Goal: Information Seeking & Learning: Learn about a topic

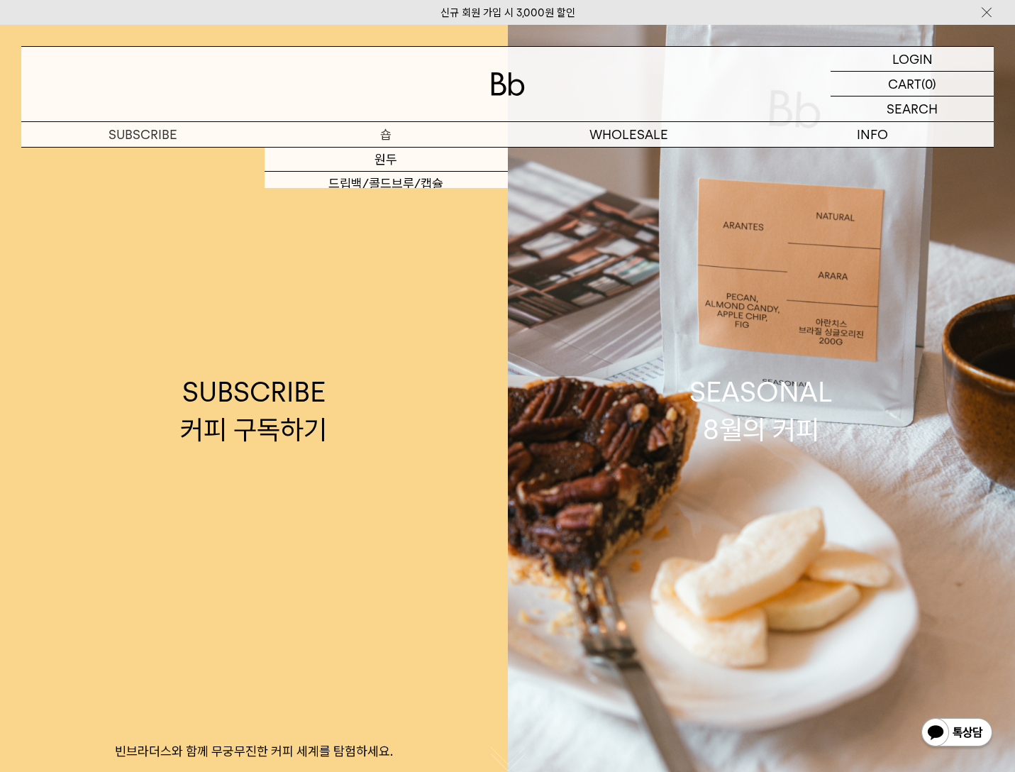
click at [390, 128] on p "숍" at bounding box center [386, 134] width 243 height 25
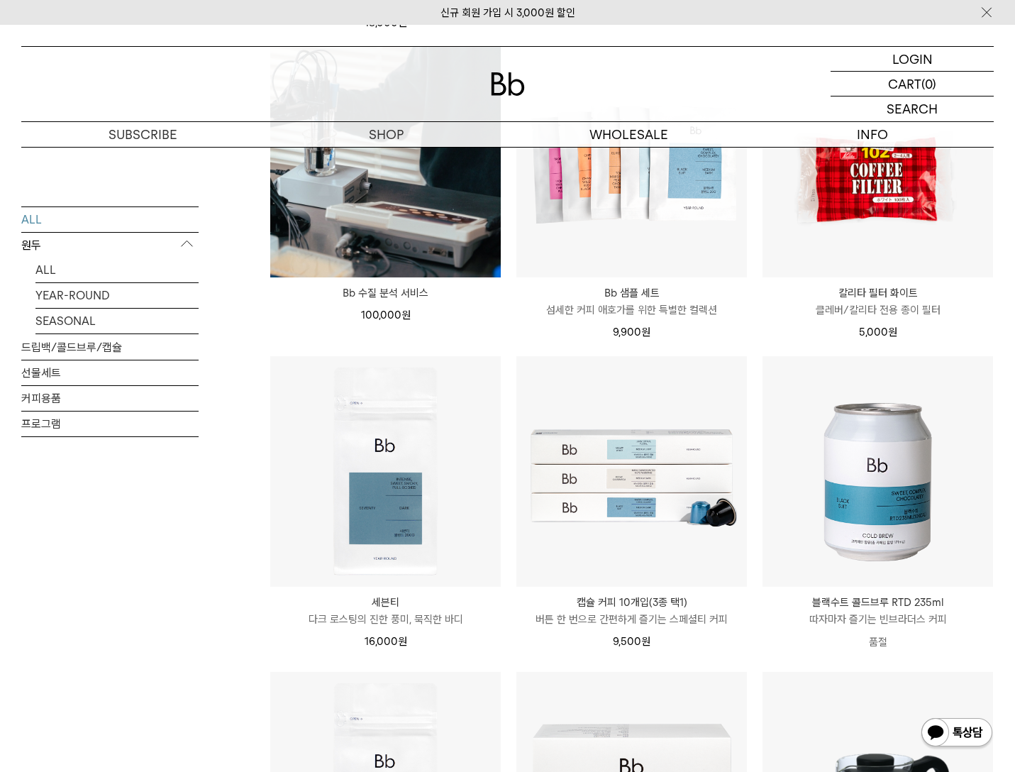
scroll to position [1419, 0]
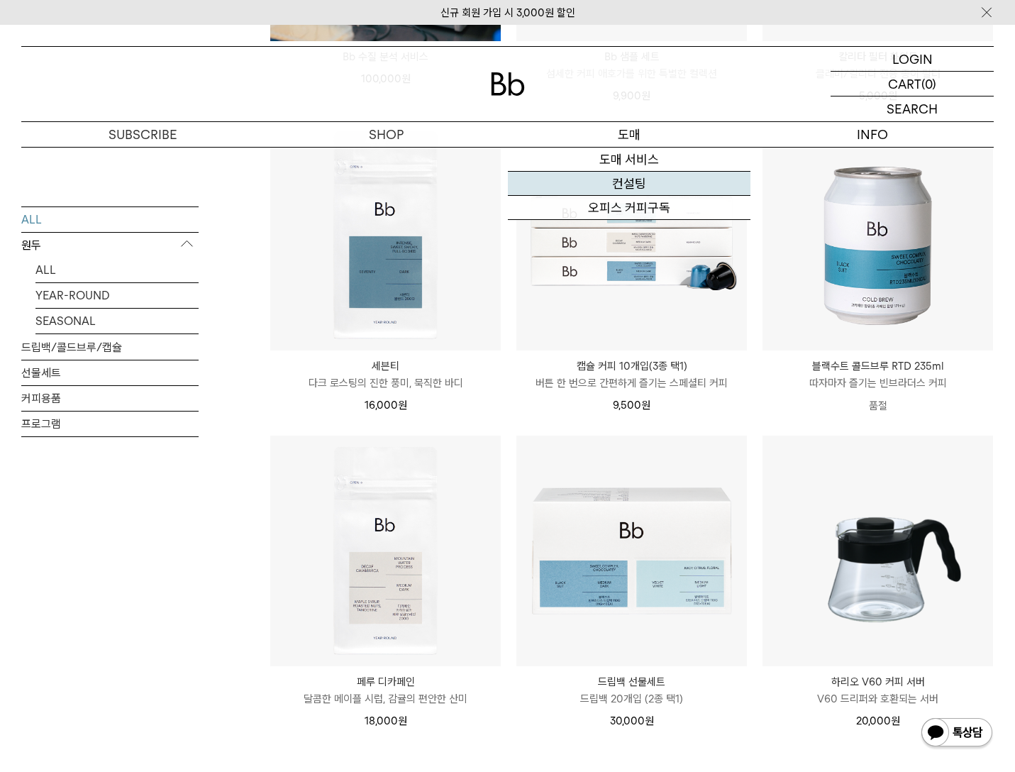
click at [637, 183] on link "컨설팅" at bounding box center [629, 184] width 243 height 24
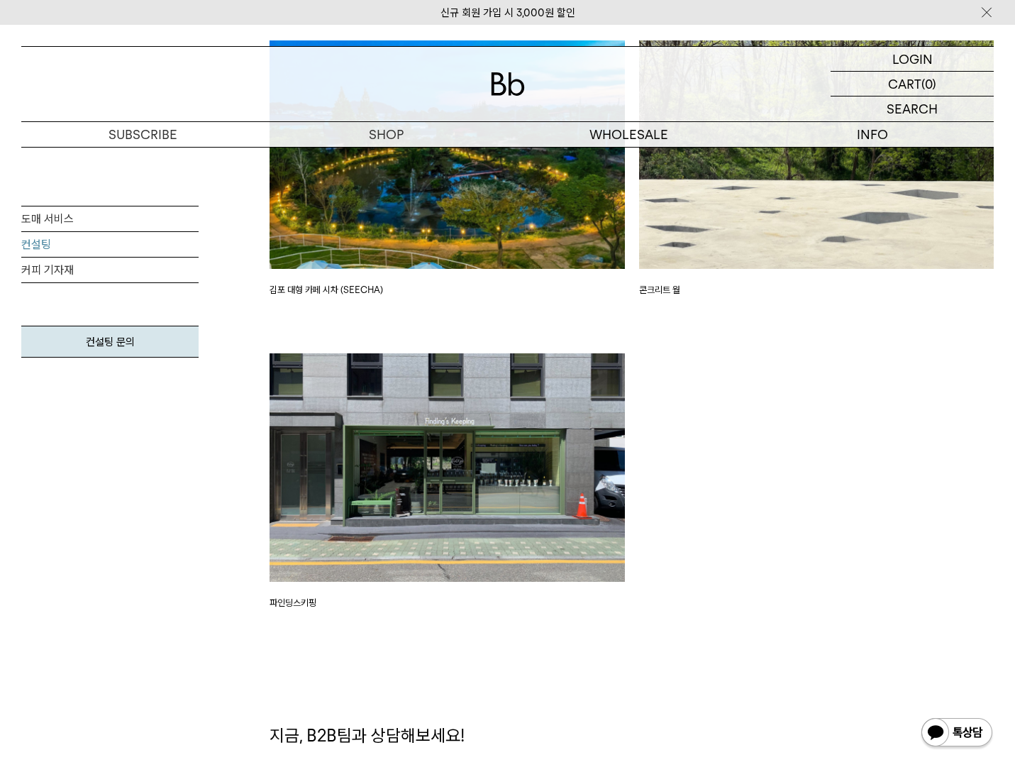
scroll to position [3739, 0]
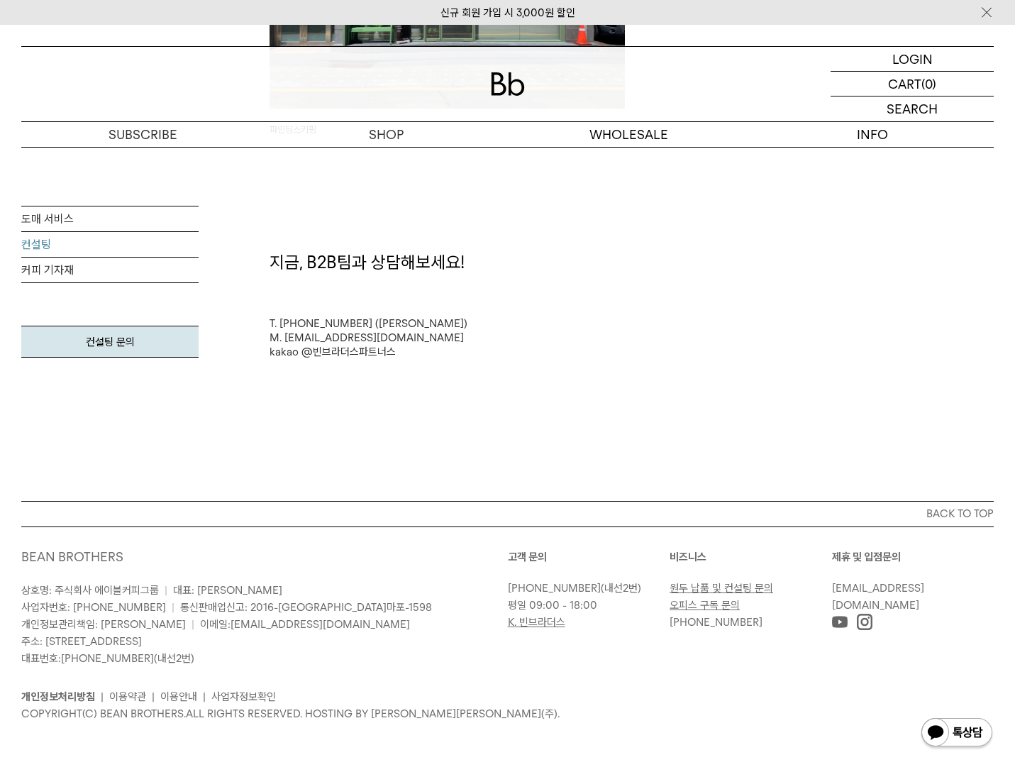
click at [688, 588] on link "원두 납품 및 컨설팅 문의" at bounding box center [722, 588] width 104 height 13
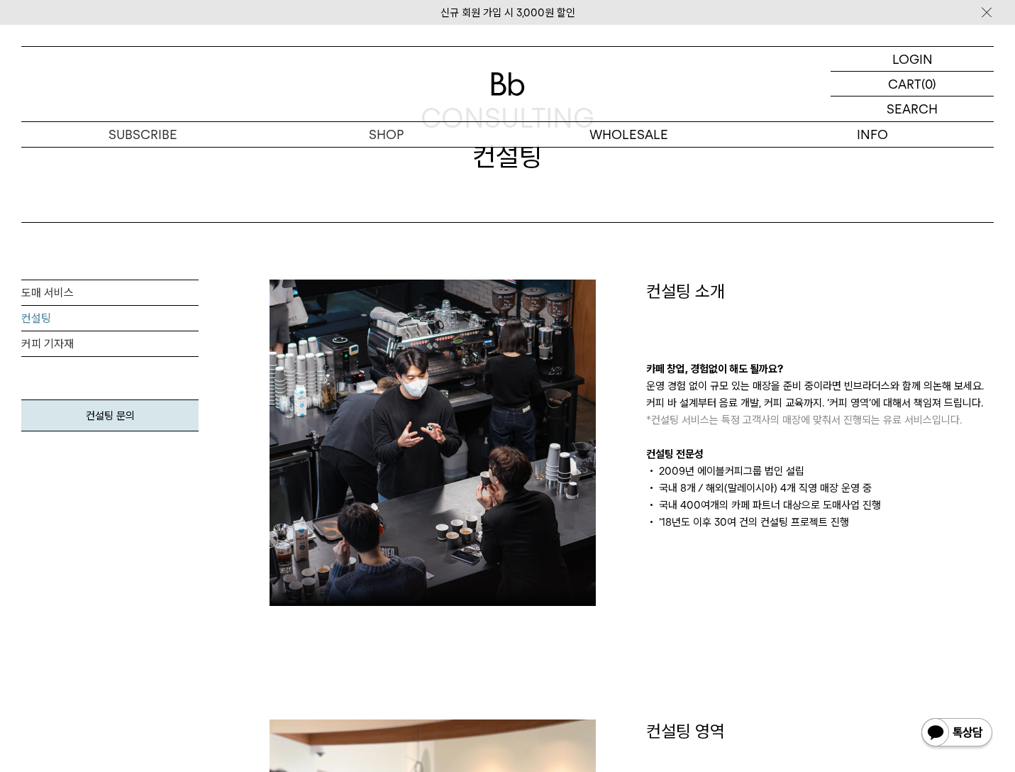
scroll to position [0, 0]
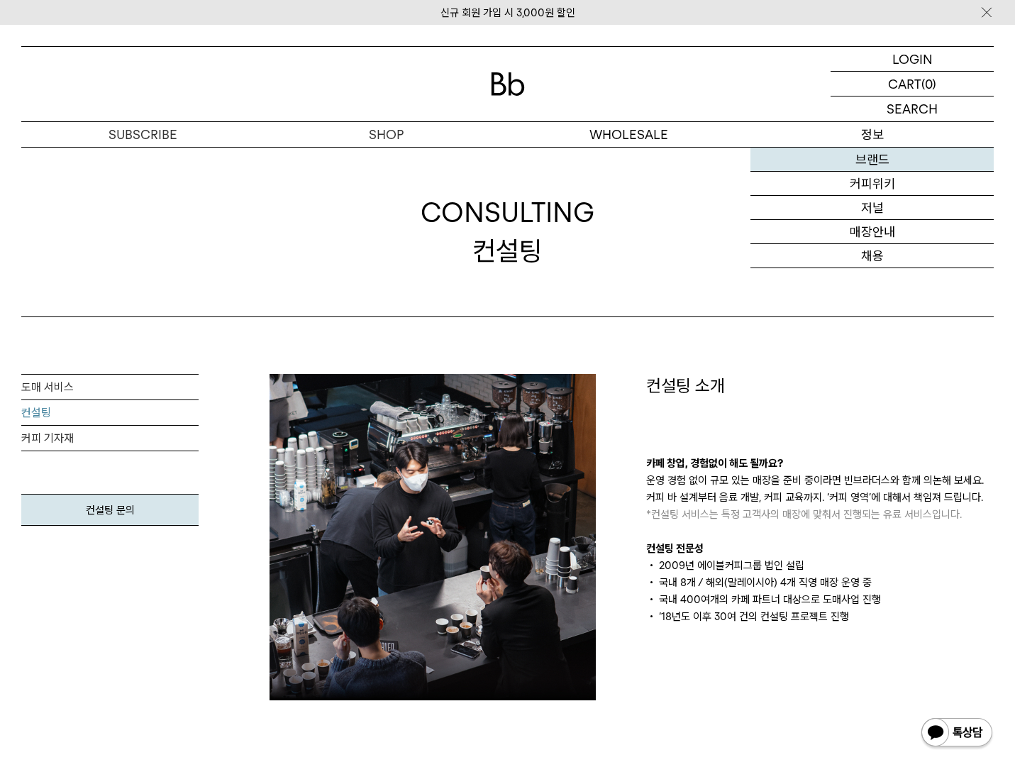
click at [878, 158] on link "브랜드" at bounding box center [872, 160] width 243 height 24
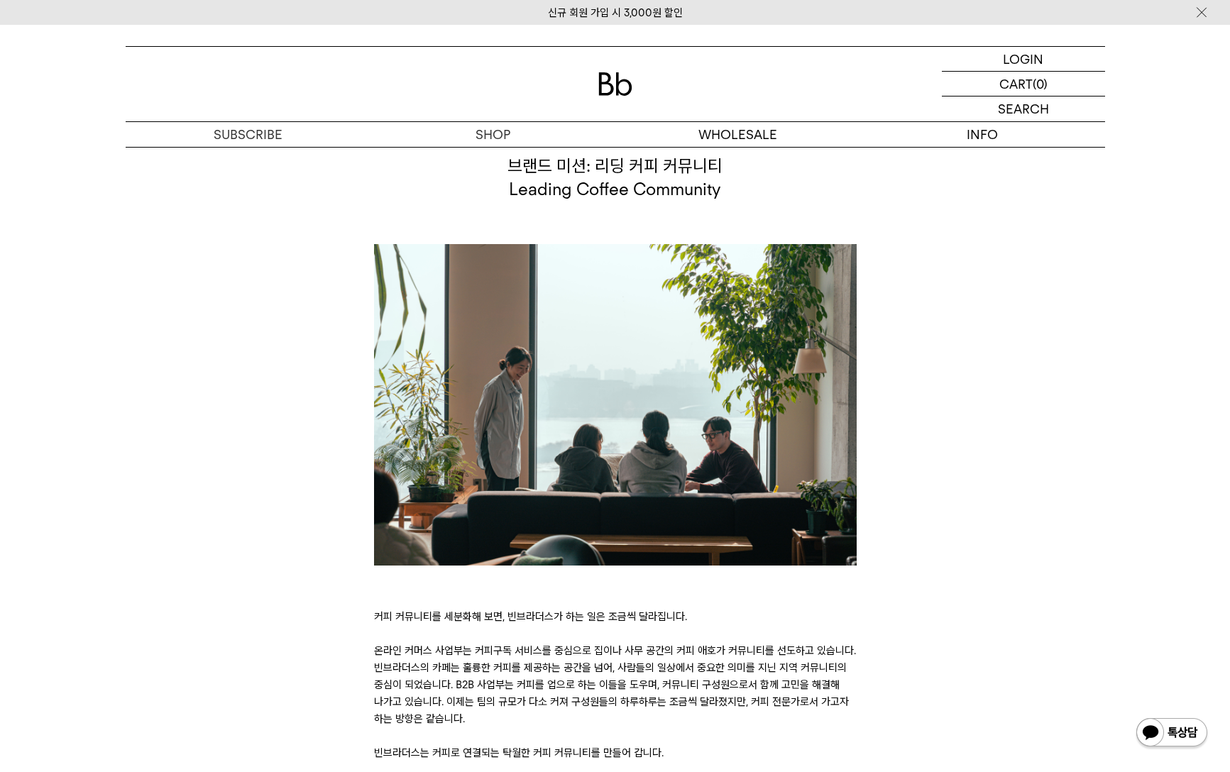
scroll to position [2841, 0]
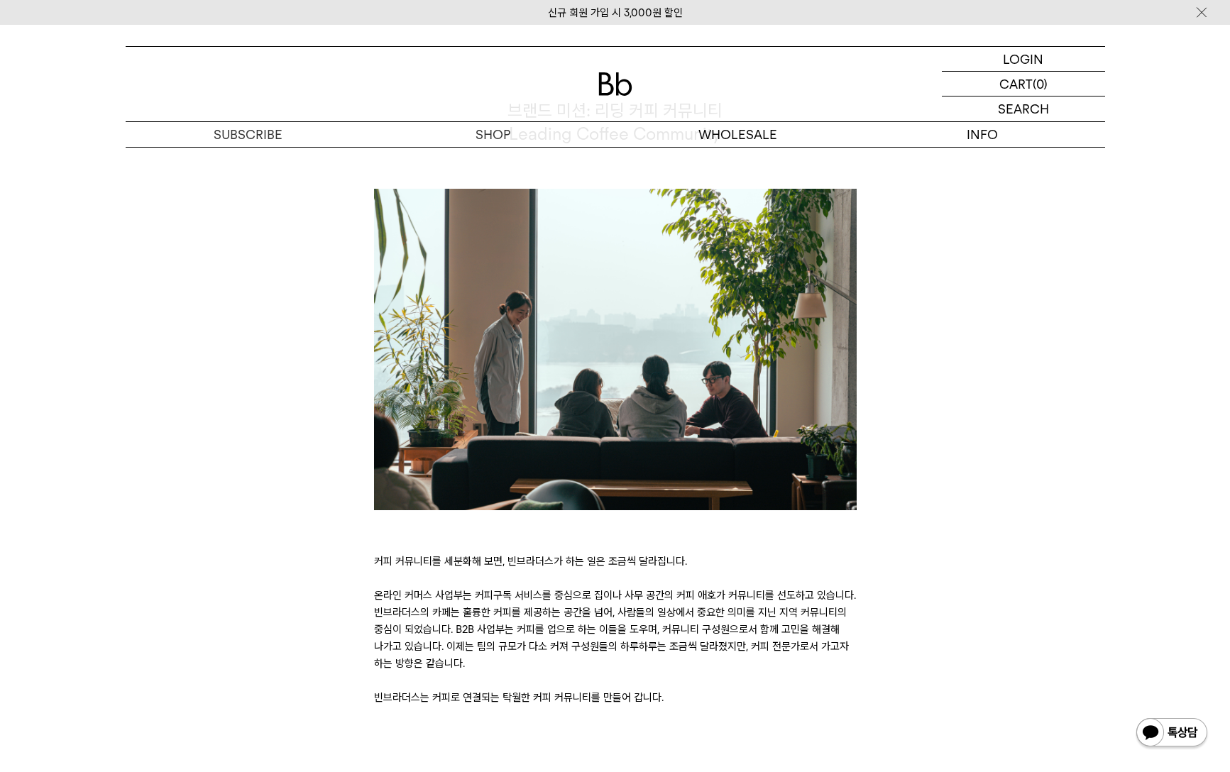
drag, startPoint x: 932, startPoint y: 378, endPoint x: 931, endPoint y: 365, distance: 12.9
click at [932, 378] on div "브랜드 미션: 리딩 커피 커뮤니티 Leading Coffee Community 커피 커뮤니티를 세분화해 보면, 빈브라더스가 하는 일은 조금씩 …" at bounding box center [615, 403] width 993 height 608
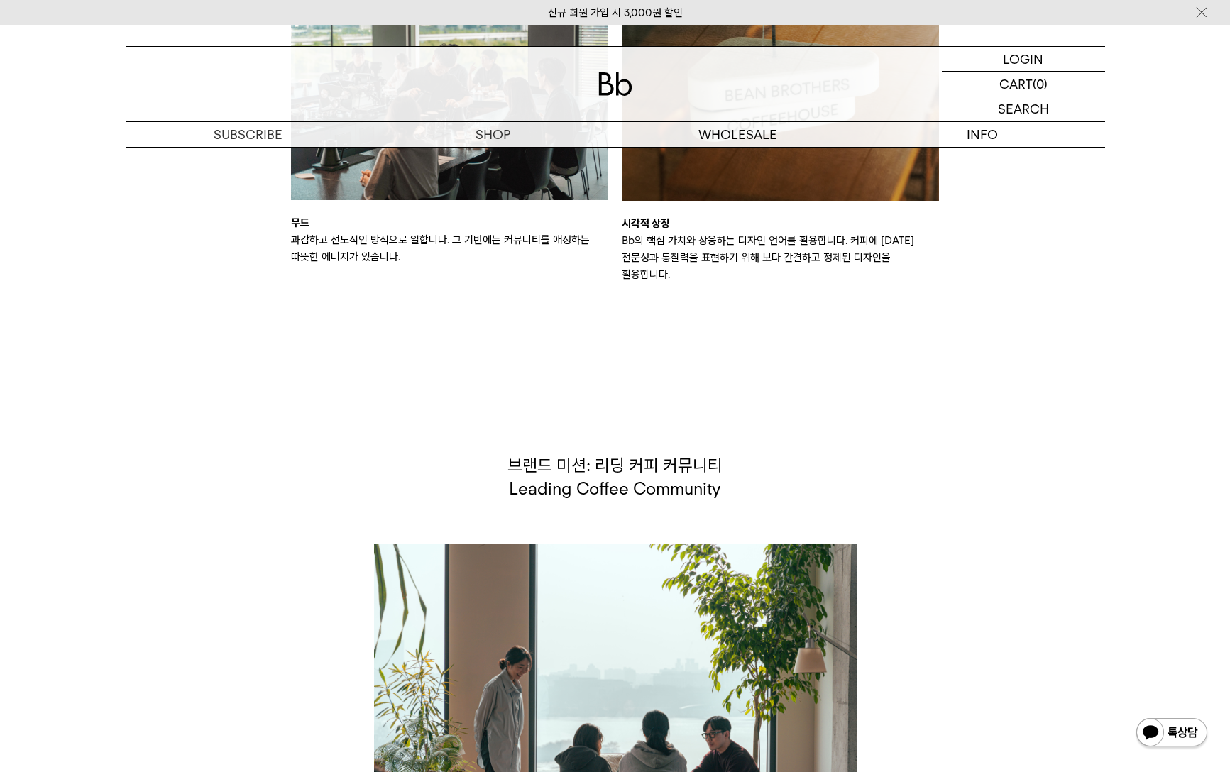
scroll to position [1895, 0]
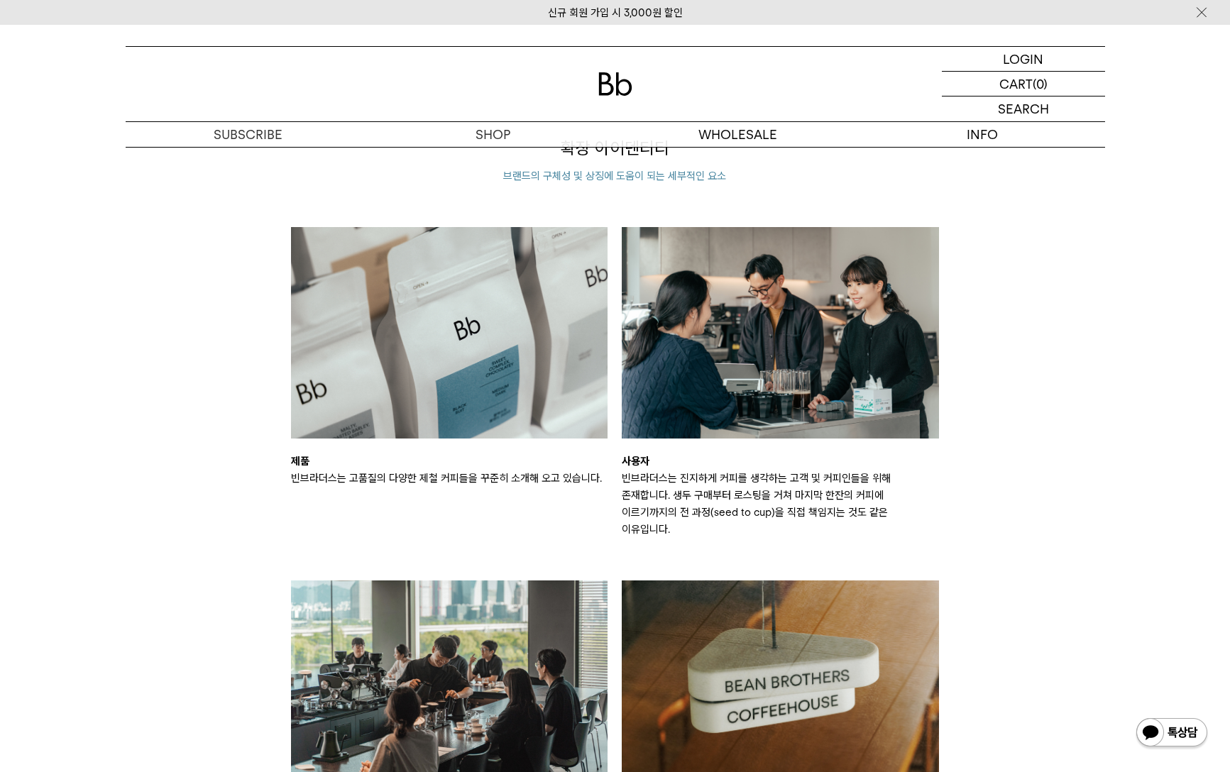
click at [1015, 500] on div "확장 아이덴티티 브랜드의 구체성 및 상징에 도움이 되는 세부적인 요소 제품 빈브라더스는 고품질의 다양한 제철 커피들을 꾸준히 소개해 오고 있습…" at bounding box center [615, 533] width 993 height 794
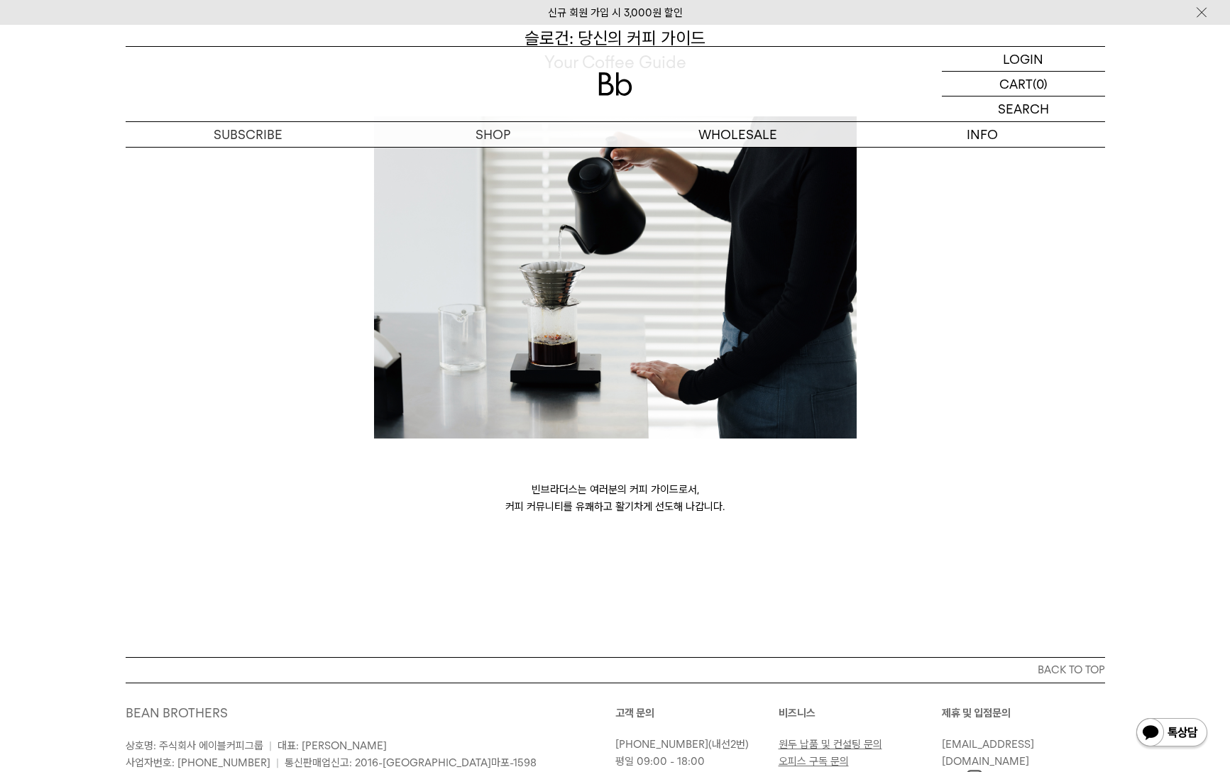
scroll to position [3756, 0]
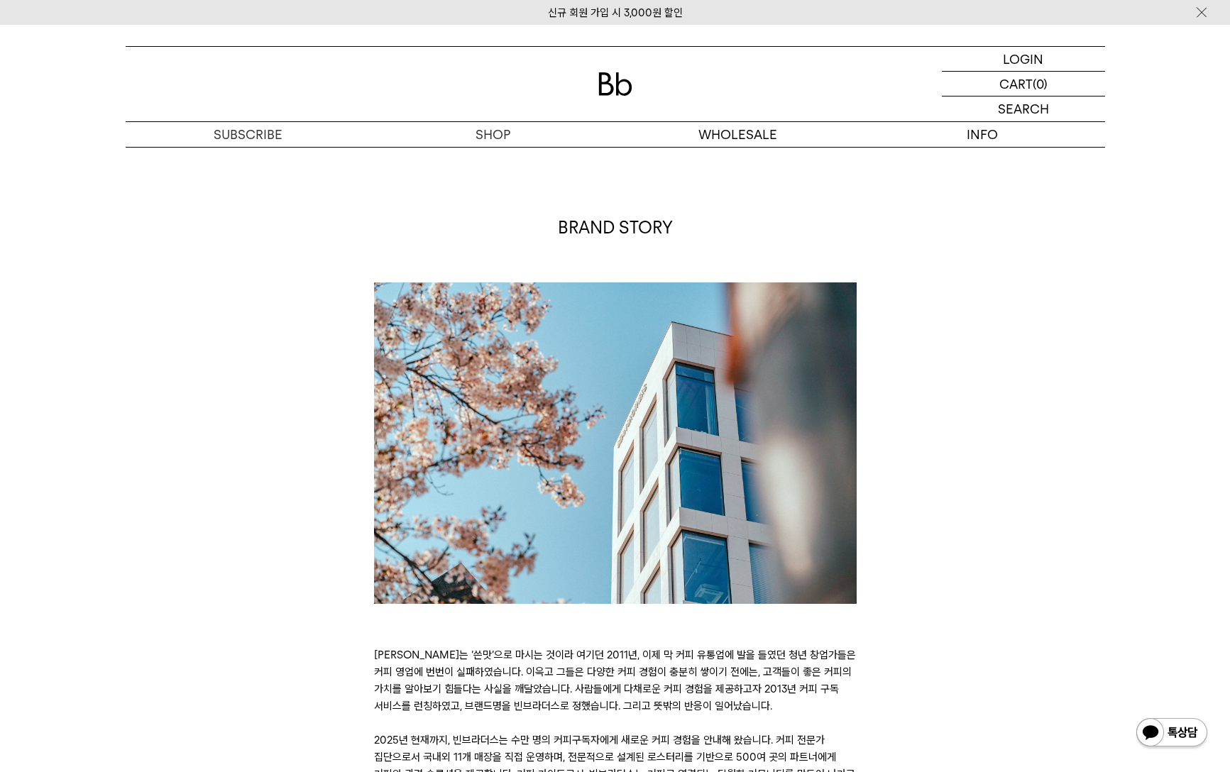
scroll to position [0, 0]
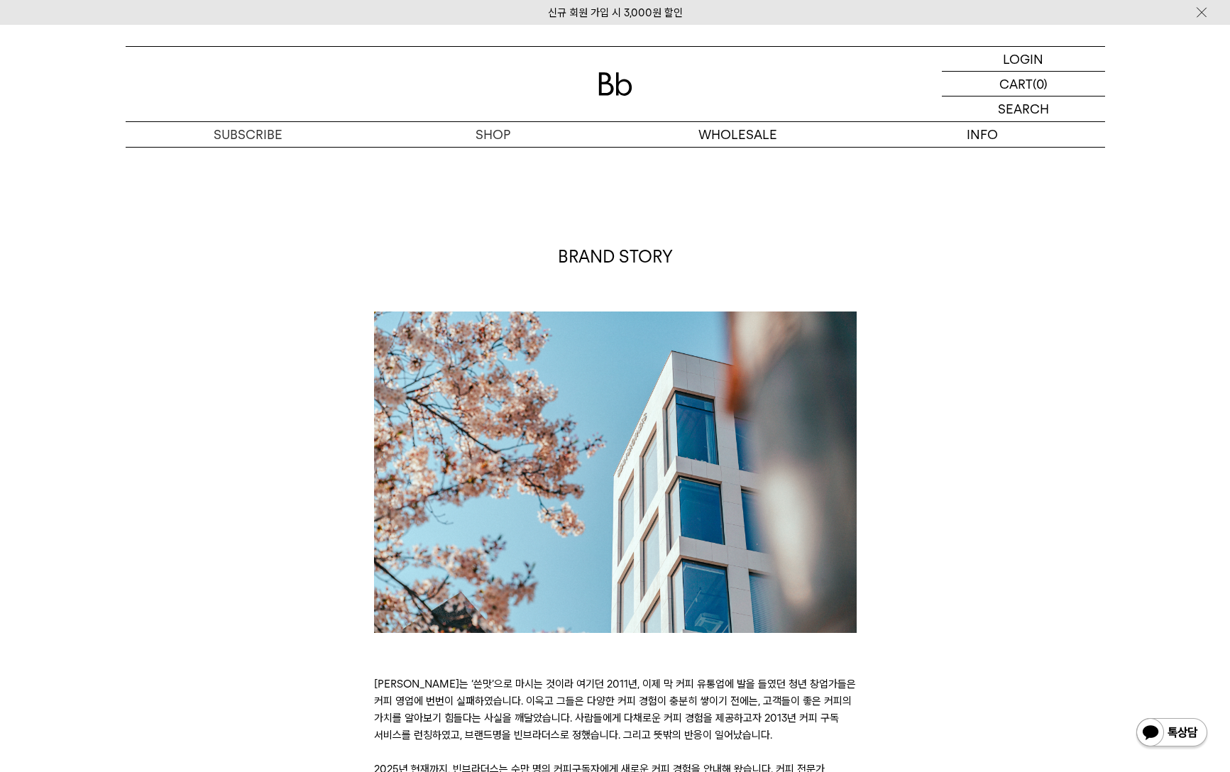
click at [1015, 414] on div "BRAND STORY 커피는 ‘쓴맛’으로 마시는 것이라 여기던 2011년, 이제 막 커피 유통업에 발을 들였던 청년 창업가들은 커피 영업에 번…" at bounding box center [615, 537] width 993 height 584
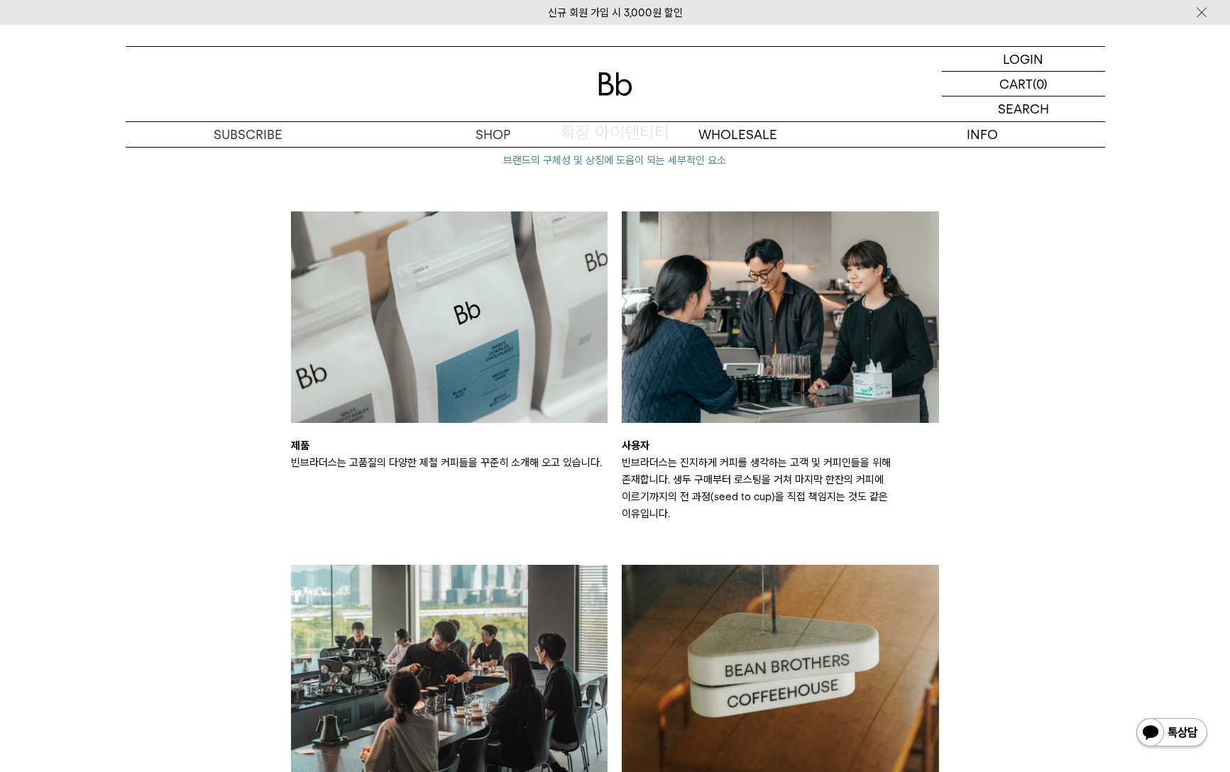
scroll to position [1893, 0]
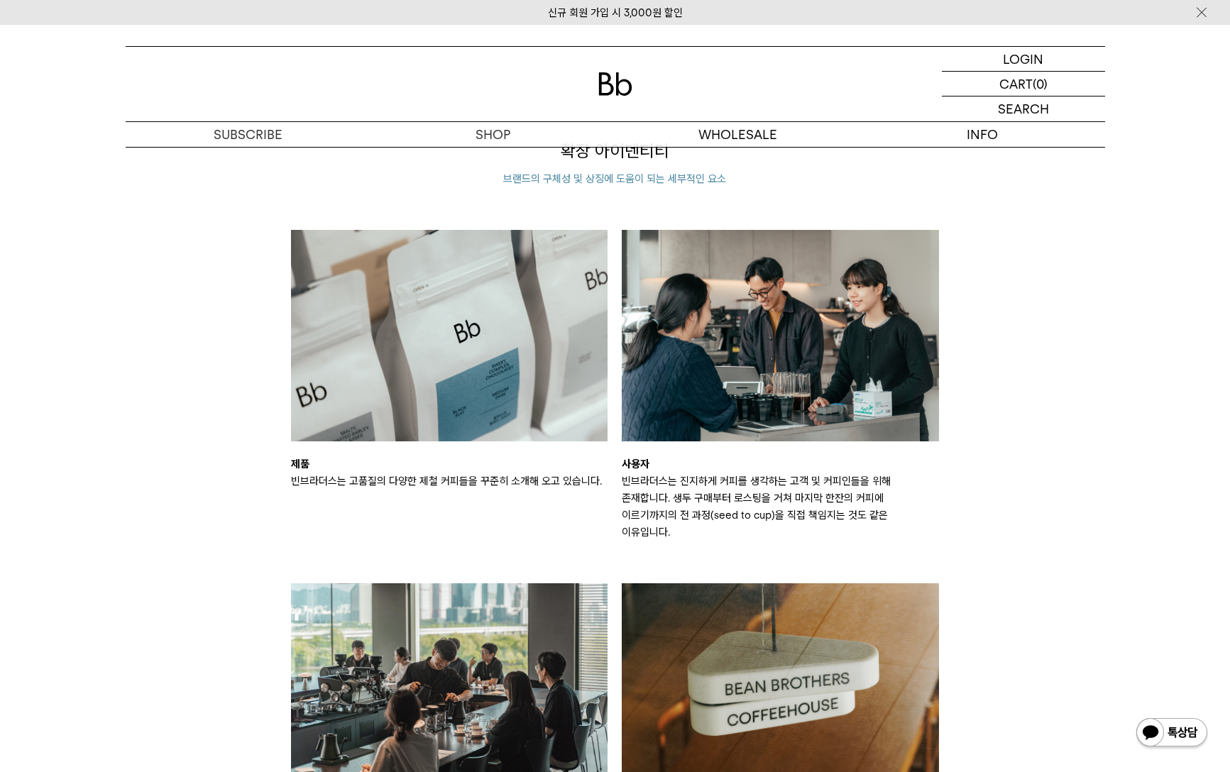
click at [1015, 425] on div "확장 아이덴티티 브랜드의 구체성 및 상징에 도움이 되는 세부적인 요소 제품 빈브라더스는 고품질의 다양한 제철 커피들을 꾸준히 소개해 오고 있습…" at bounding box center [615, 536] width 993 height 794
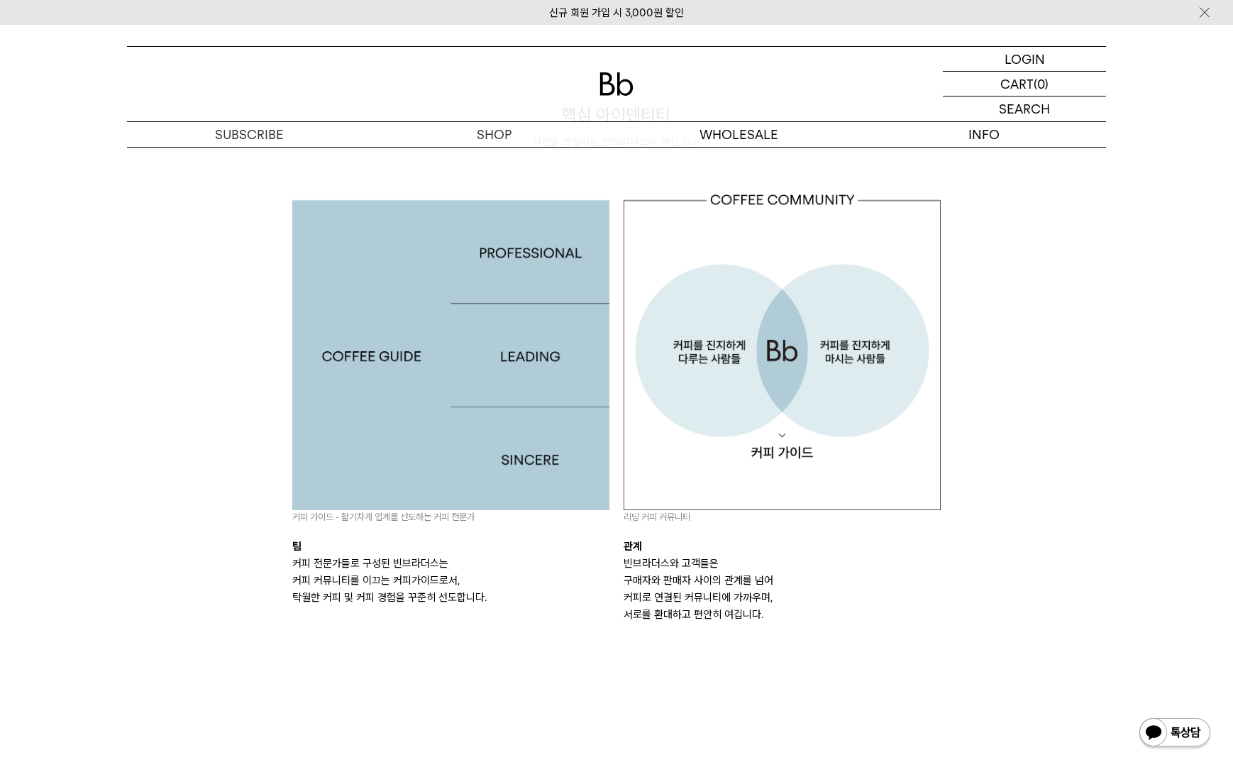
scroll to position [1914, 0]
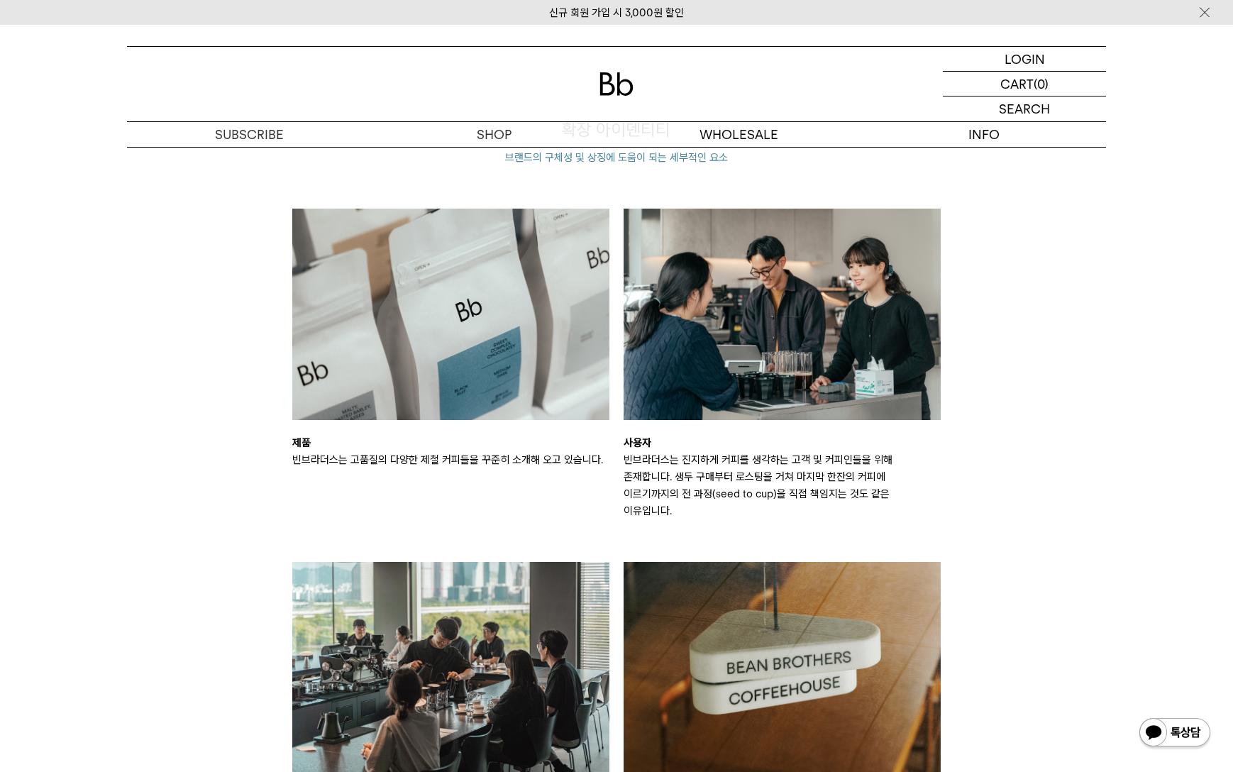
click at [1015, 391] on div "BRAND BRAND STORY 커피는 ‘쓴맛’으로 마시는 것이라 여기던 2011년, 이제 막 커피 유통업에 발을 들였던 청년 창업가들은 커피…" at bounding box center [616, 244] width 1233 height 4267
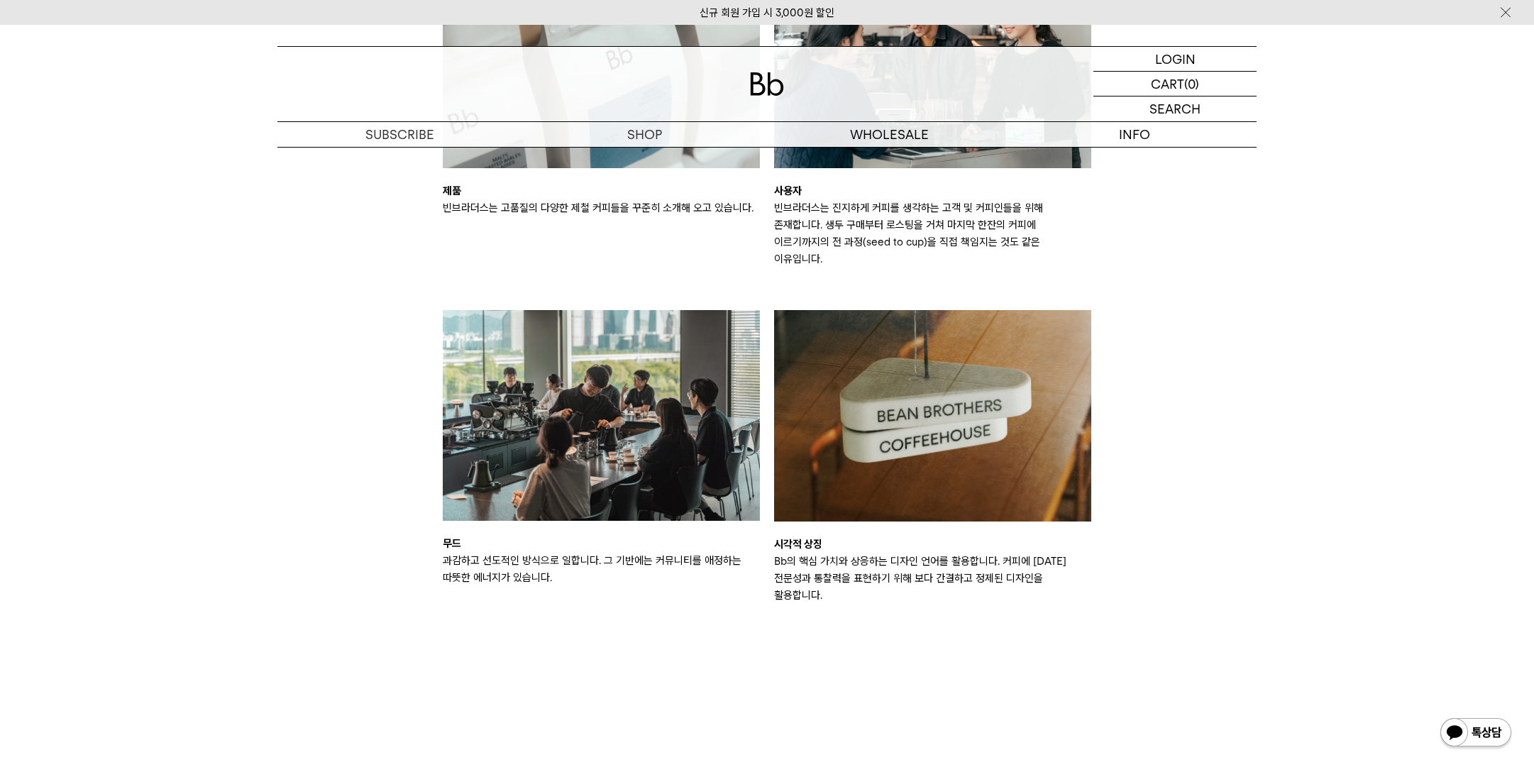
scroll to position [2032, 0]
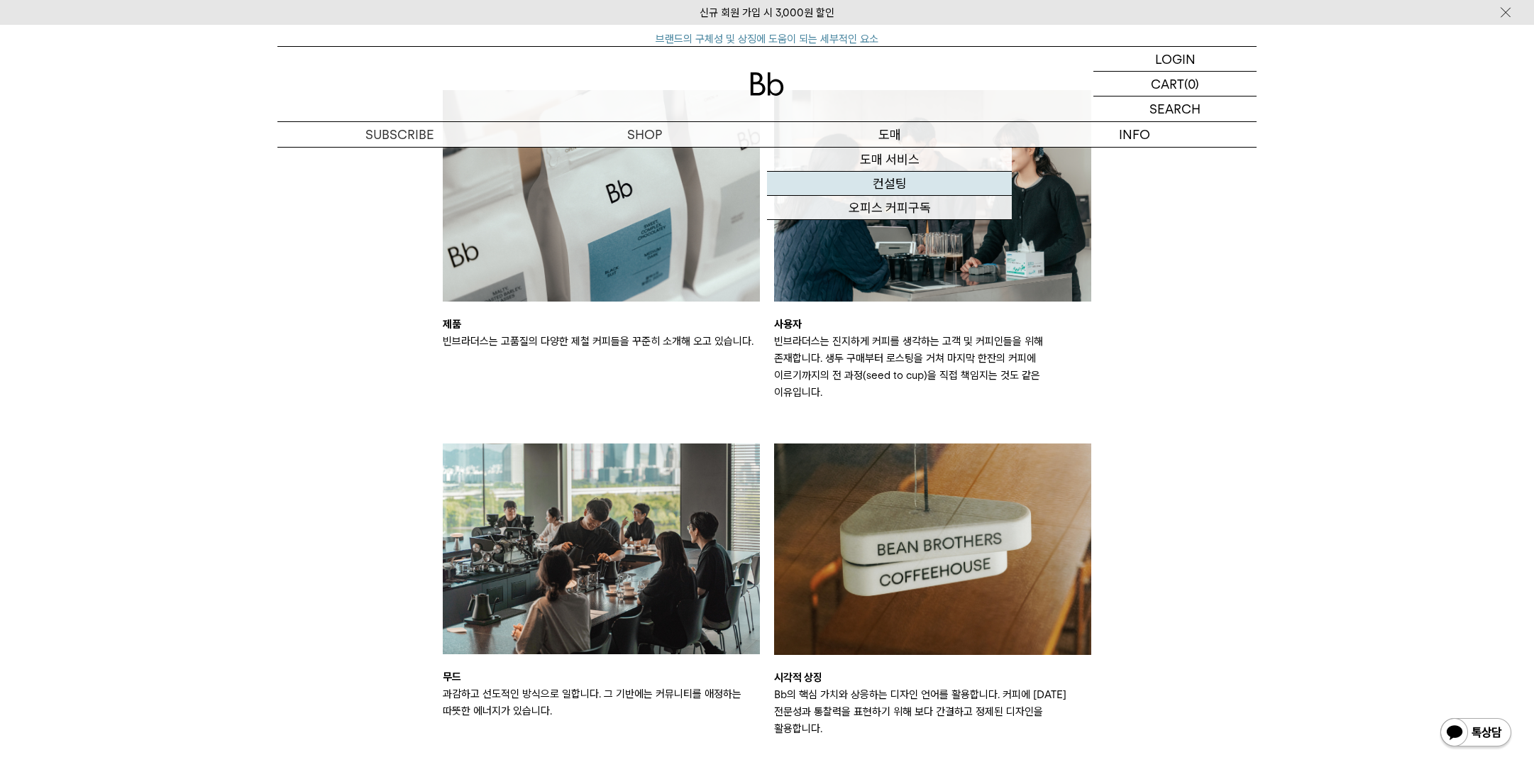
click at [884, 177] on link "컨설팅" at bounding box center [889, 184] width 245 height 24
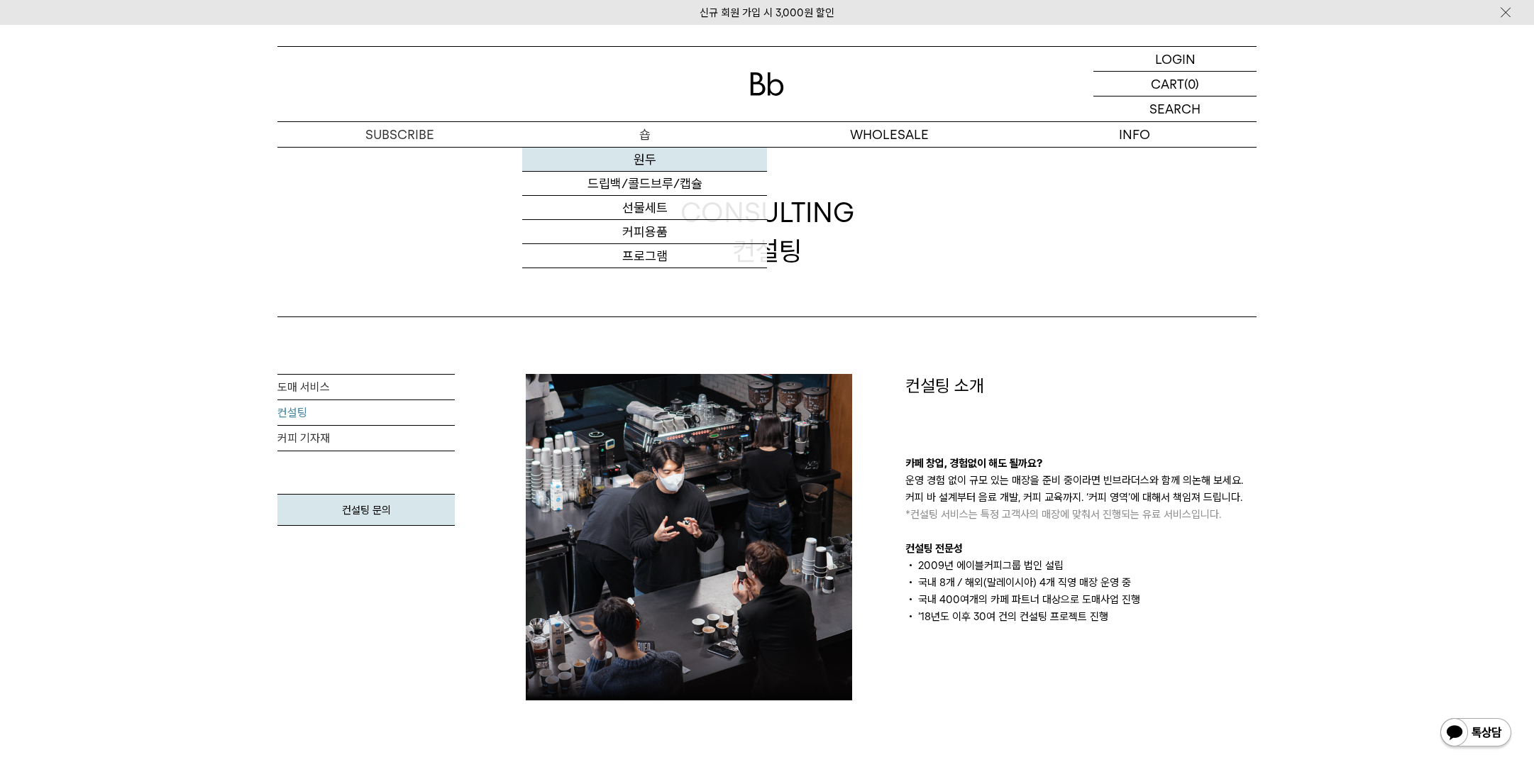
click at [644, 153] on link "원두" at bounding box center [644, 160] width 245 height 24
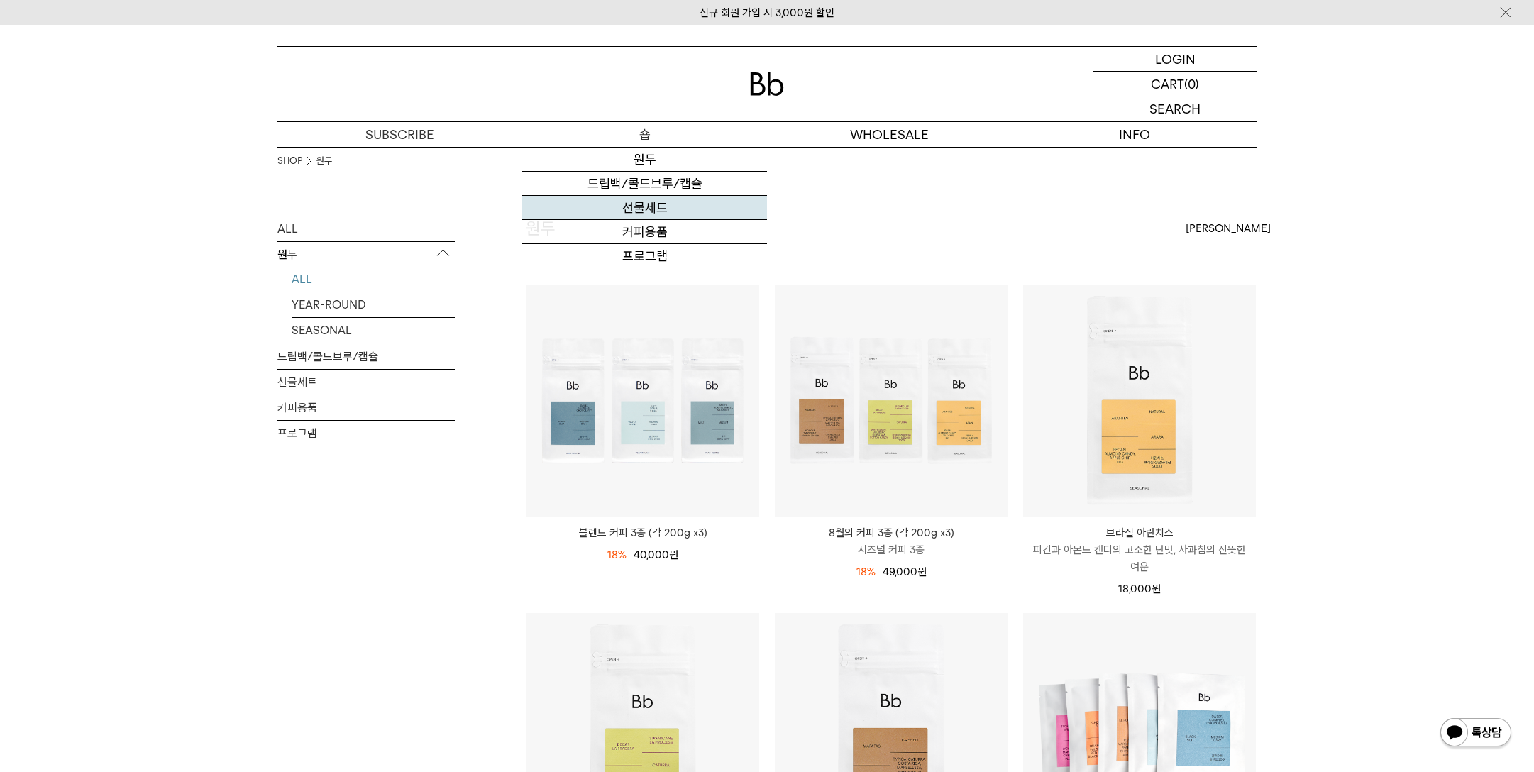
click at [639, 210] on link "선물세트" at bounding box center [644, 208] width 245 height 24
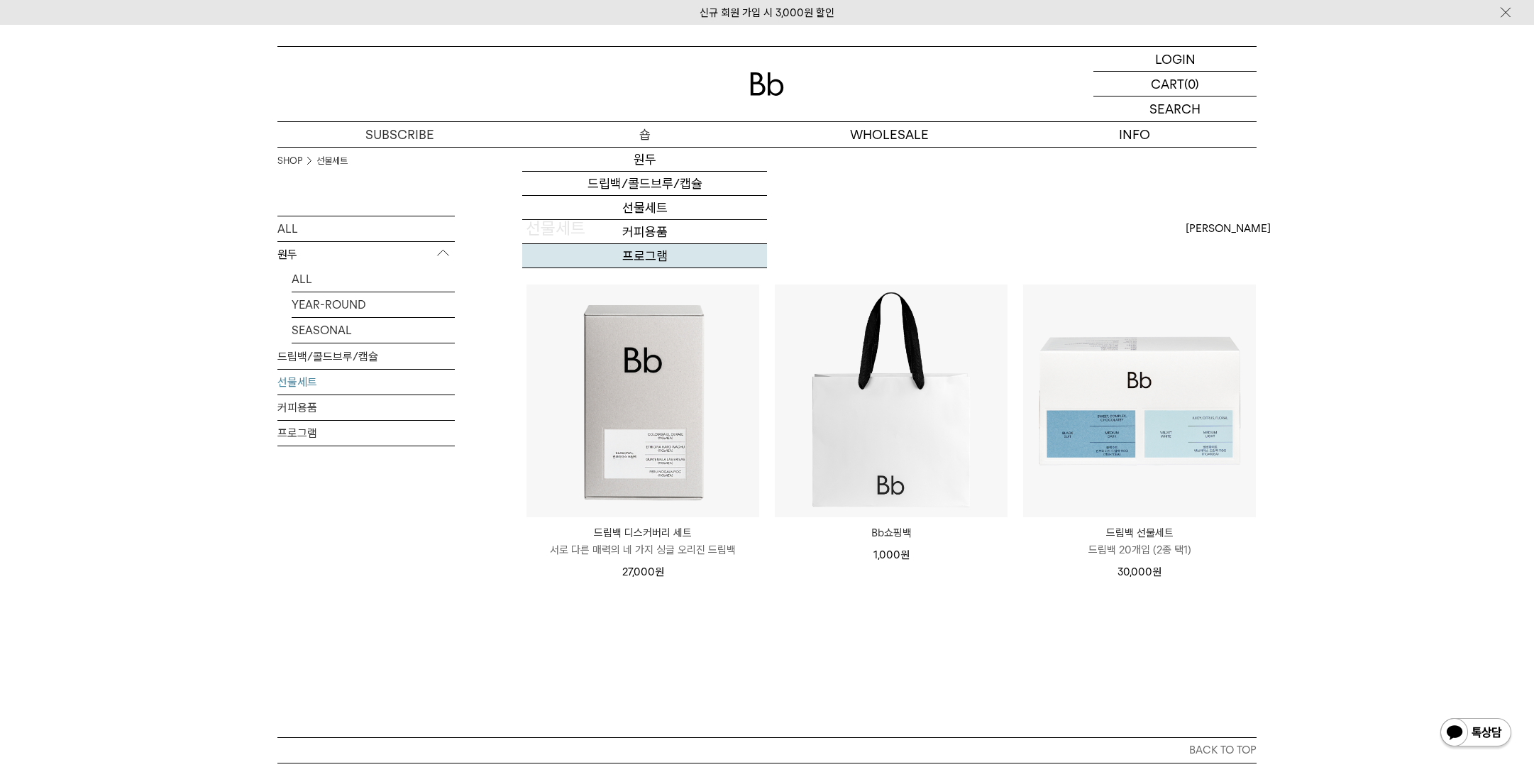
click at [654, 256] on link "프로그램" at bounding box center [644, 256] width 245 height 24
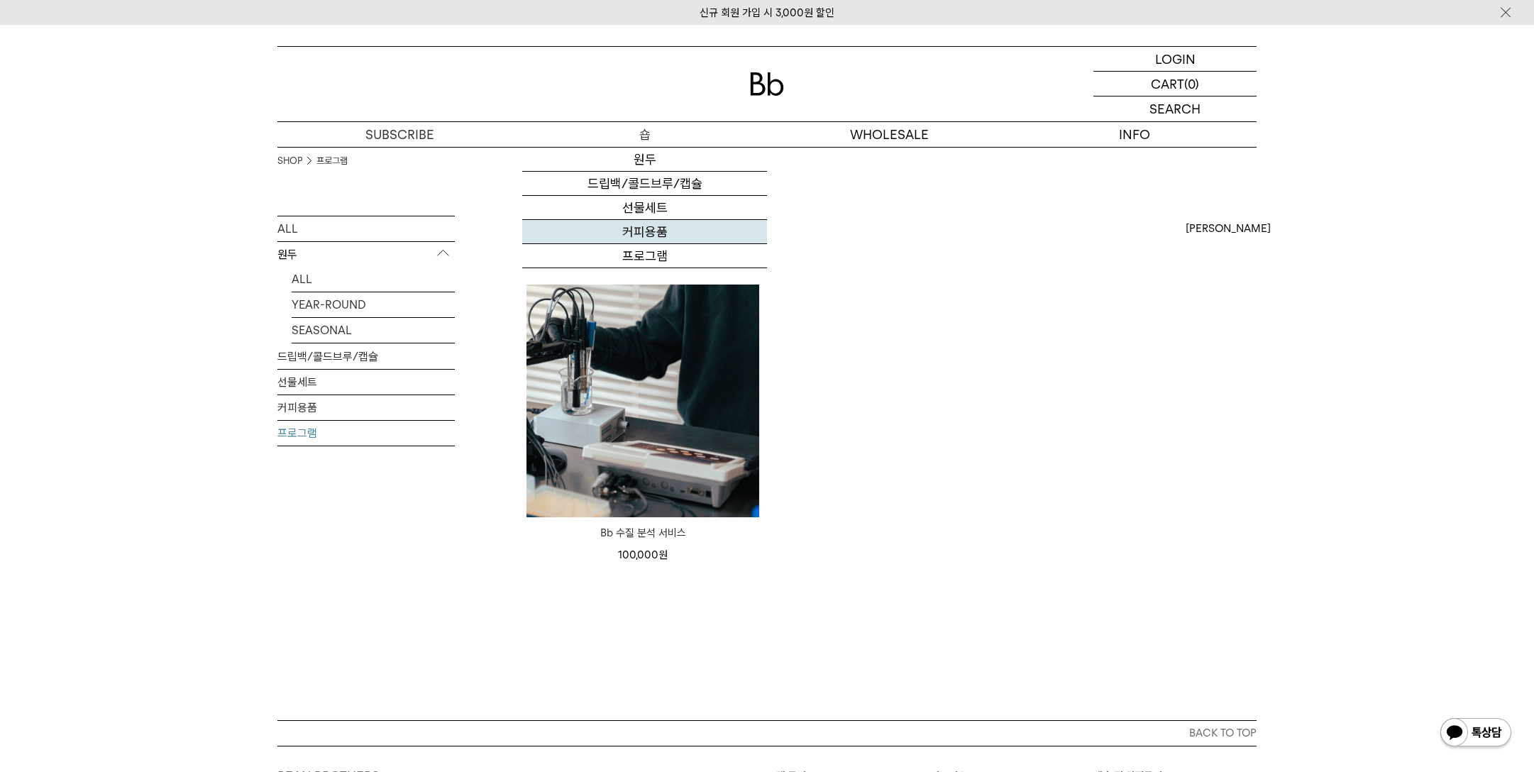
click at [648, 235] on link "커피용품" at bounding box center [644, 232] width 245 height 24
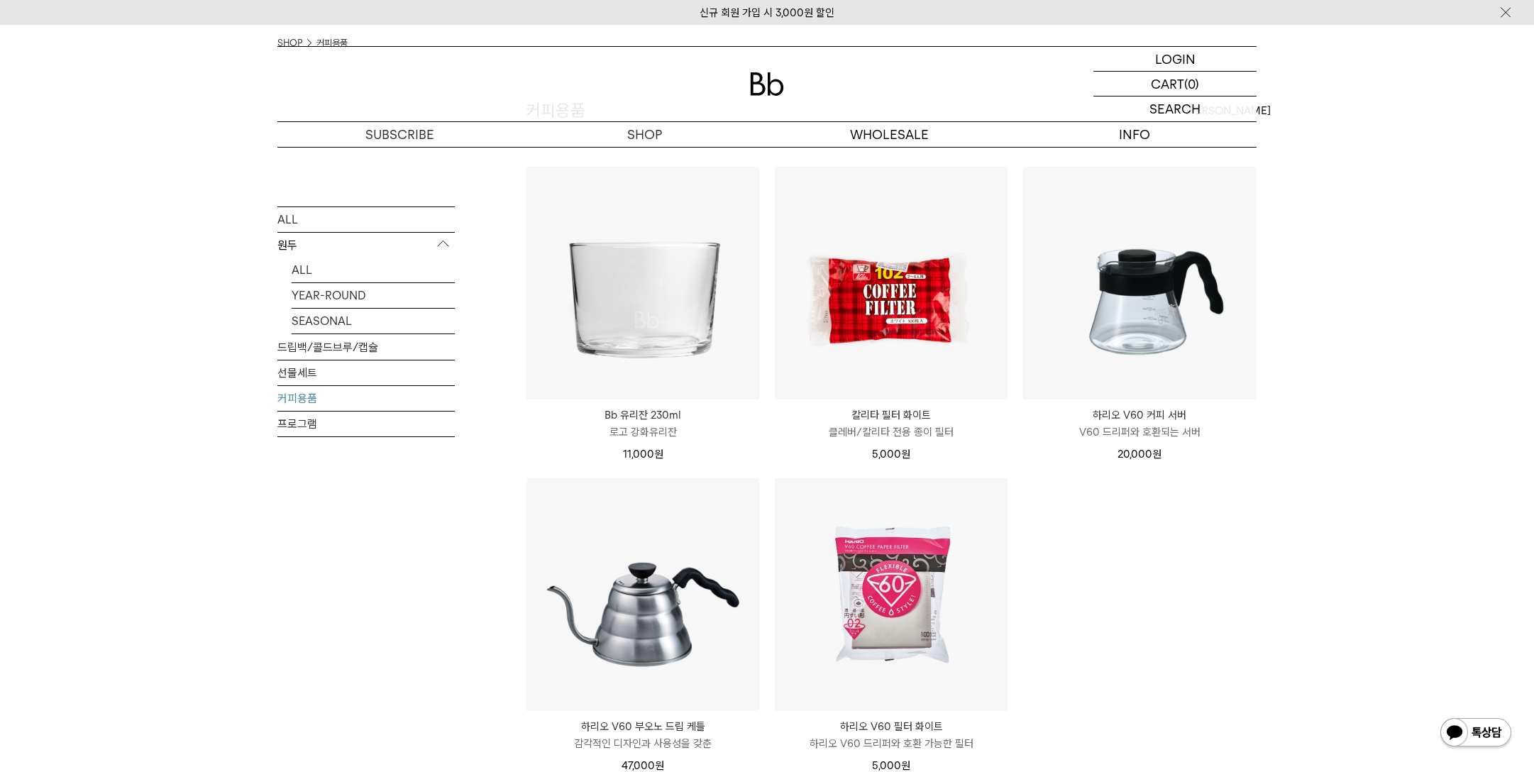
scroll to position [236, 0]
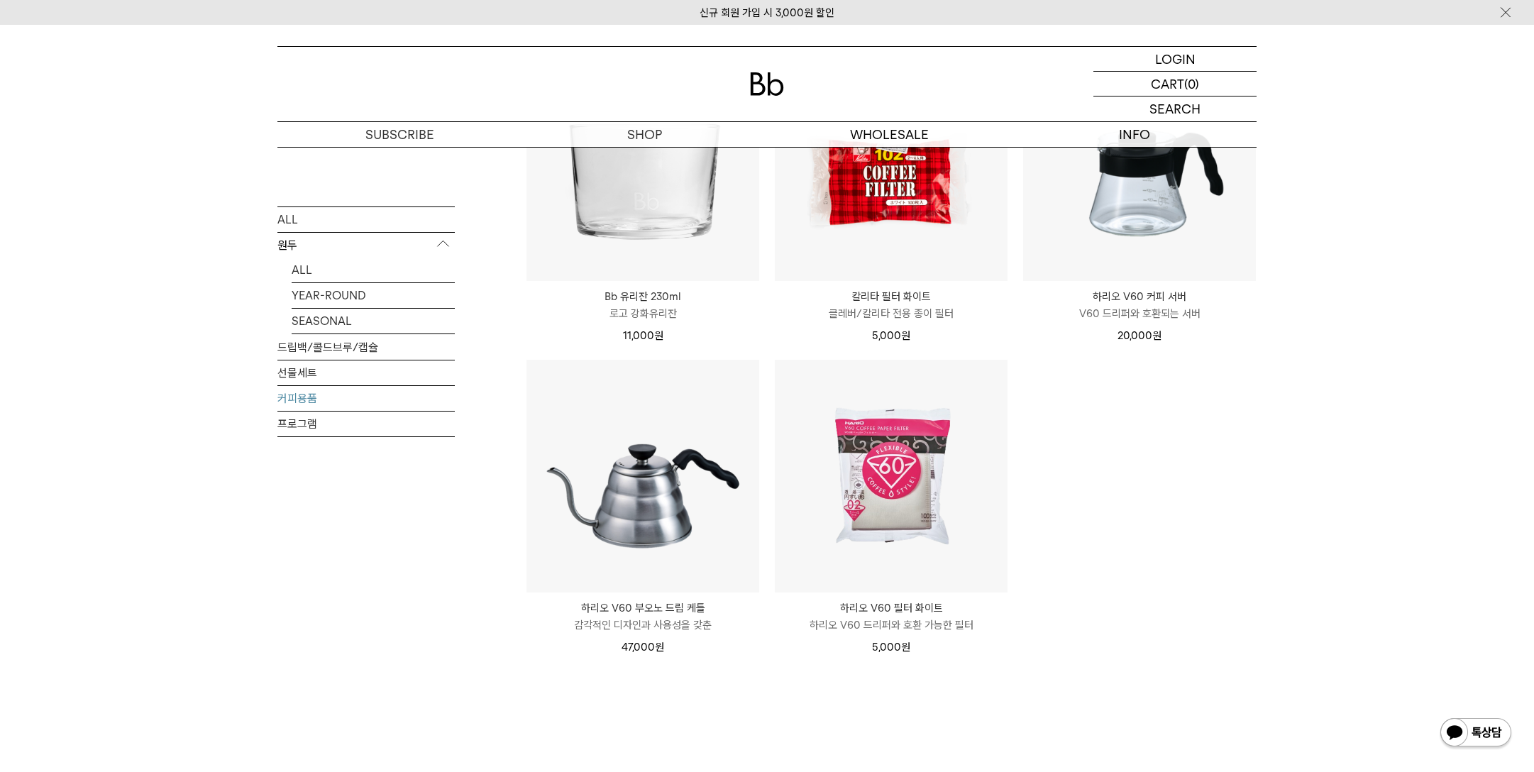
drag, startPoint x: 207, startPoint y: 228, endPoint x: 224, endPoint y: 228, distance: 16.3
click at [207, 228] on div "SHOP 커피용품 ALL 원두 ALL YEAR-ROUND SEASONAL 드립백/콜드브루/캡슐 선물세트 커피용품 프로그램 커피용품" at bounding box center [767, 362] width 1534 height 902
click at [289, 214] on link "ALL" at bounding box center [365, 218] width 177 height 25
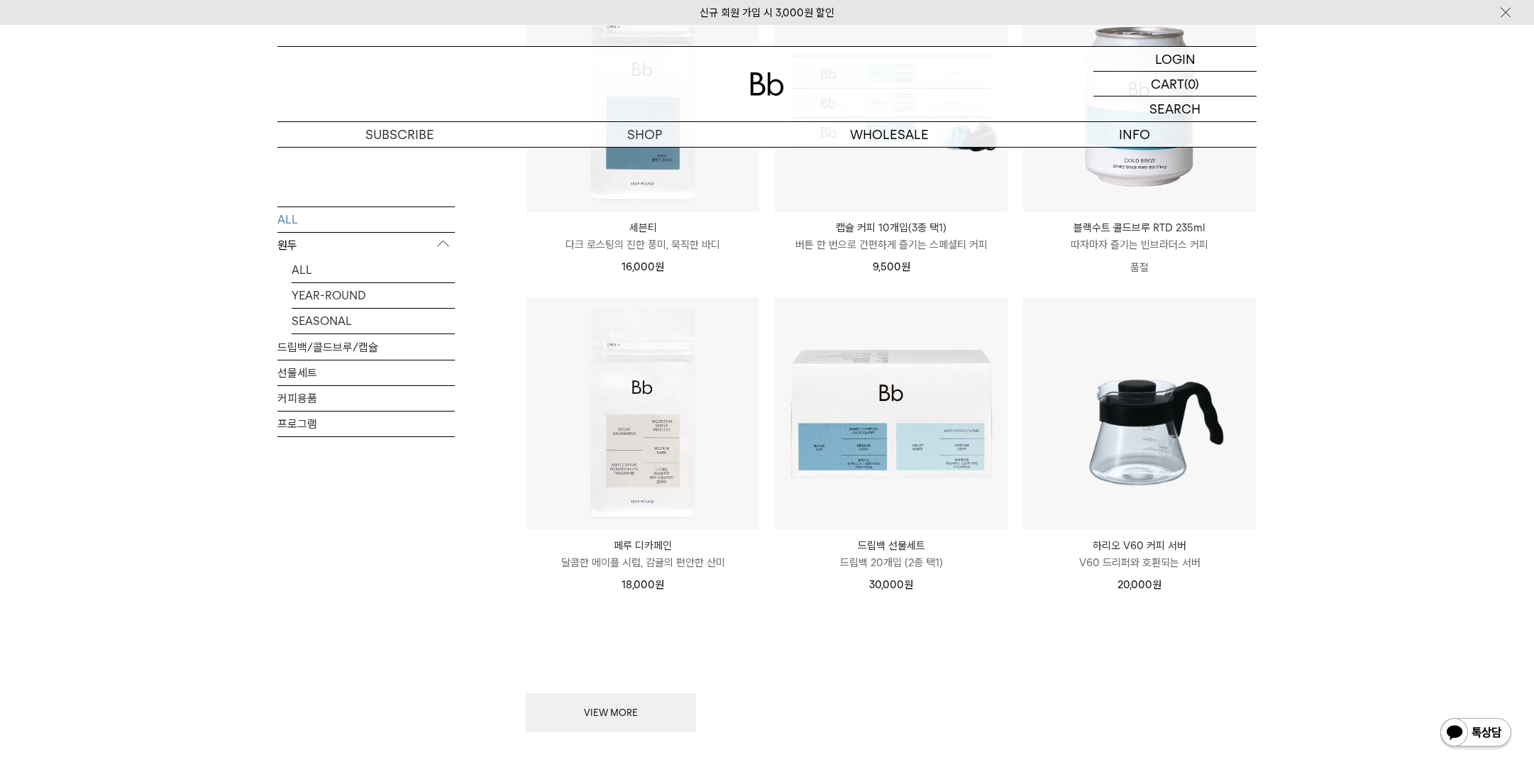
scroll to position [1656, 0]
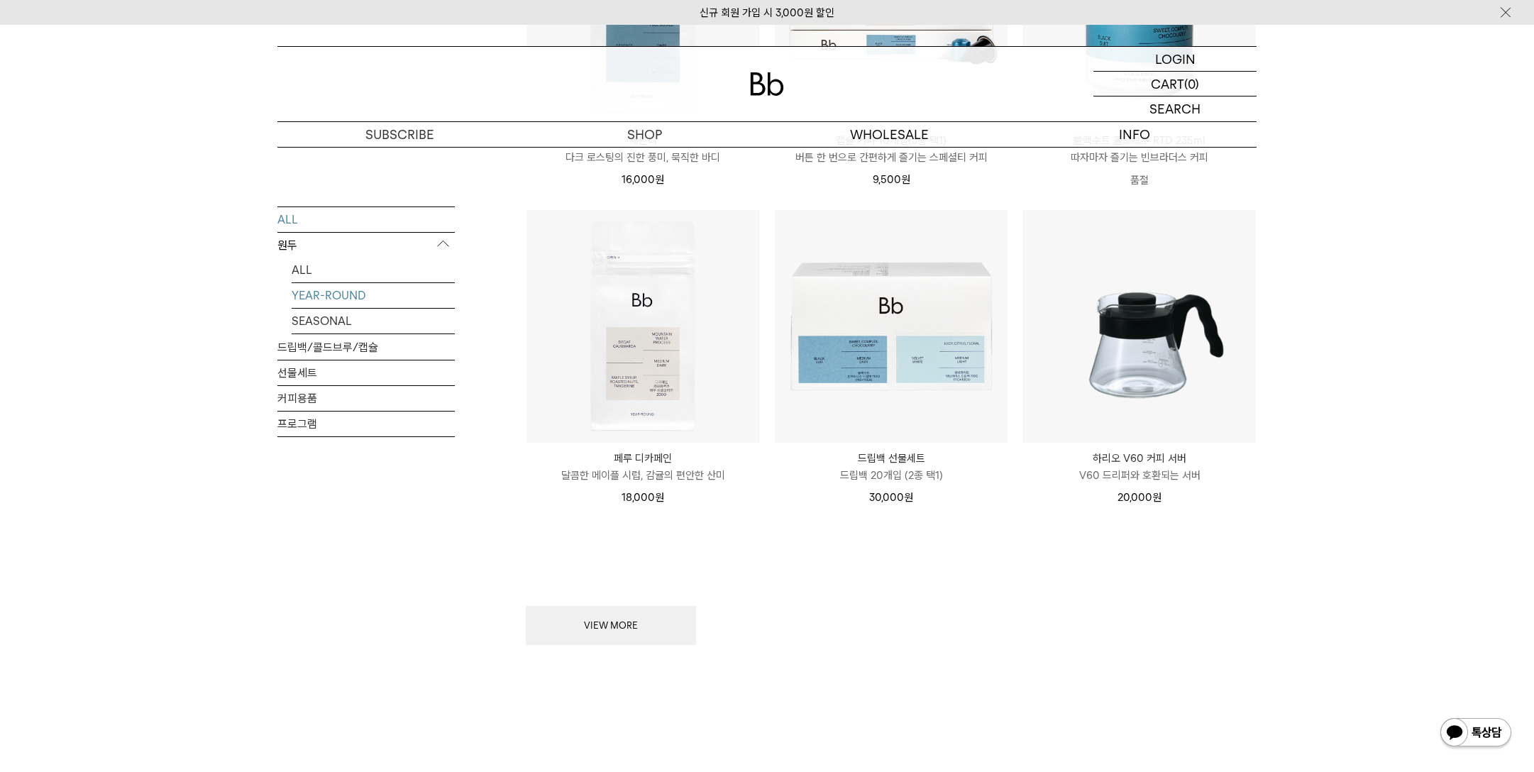
click at [322, 293] on link "YEAR-ROUND" at bounding box center [373, 294] width 163 height 25
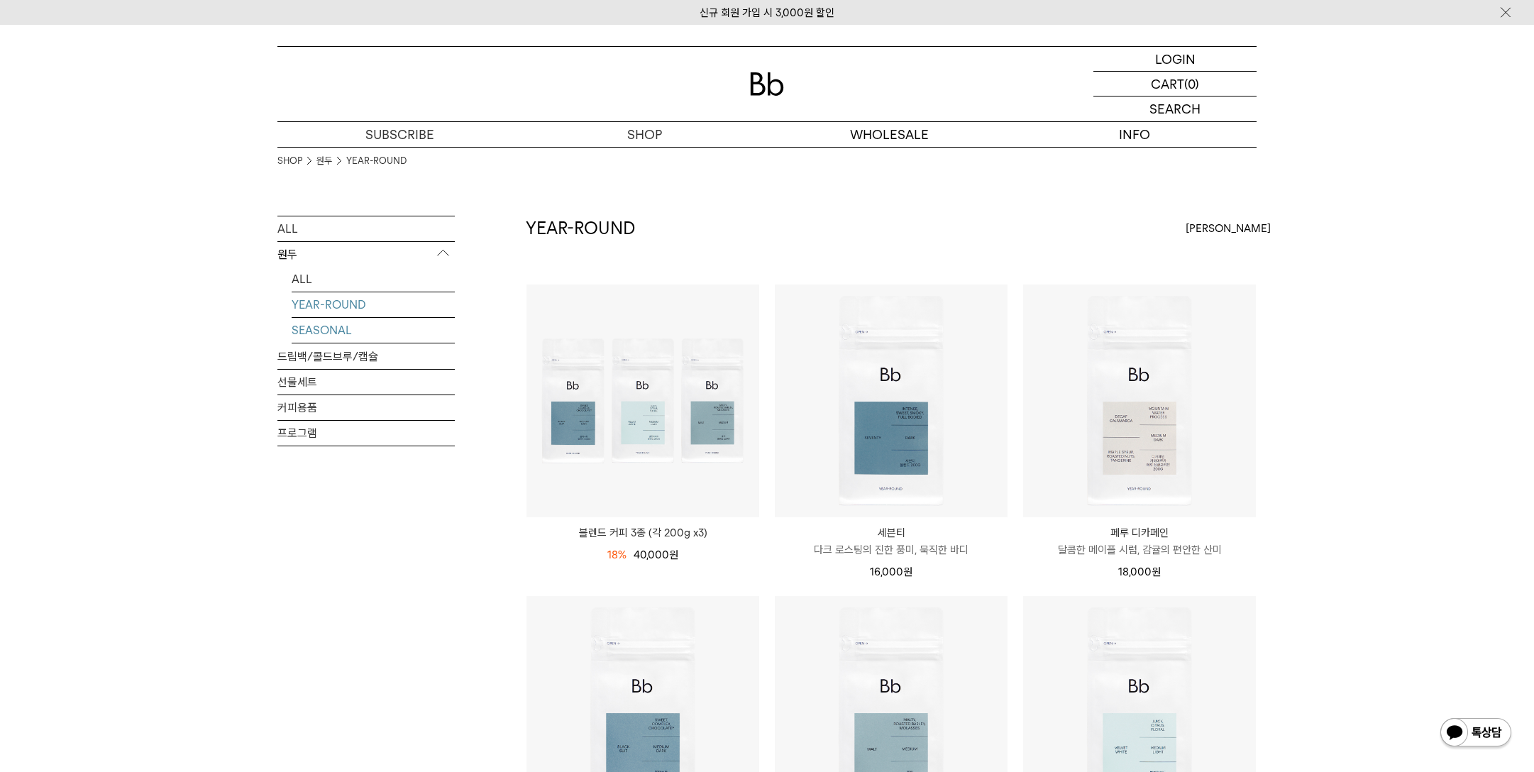
click at [332, 329] on link "SEASONAL" at bounding box center [373, 330] width 163 height 25
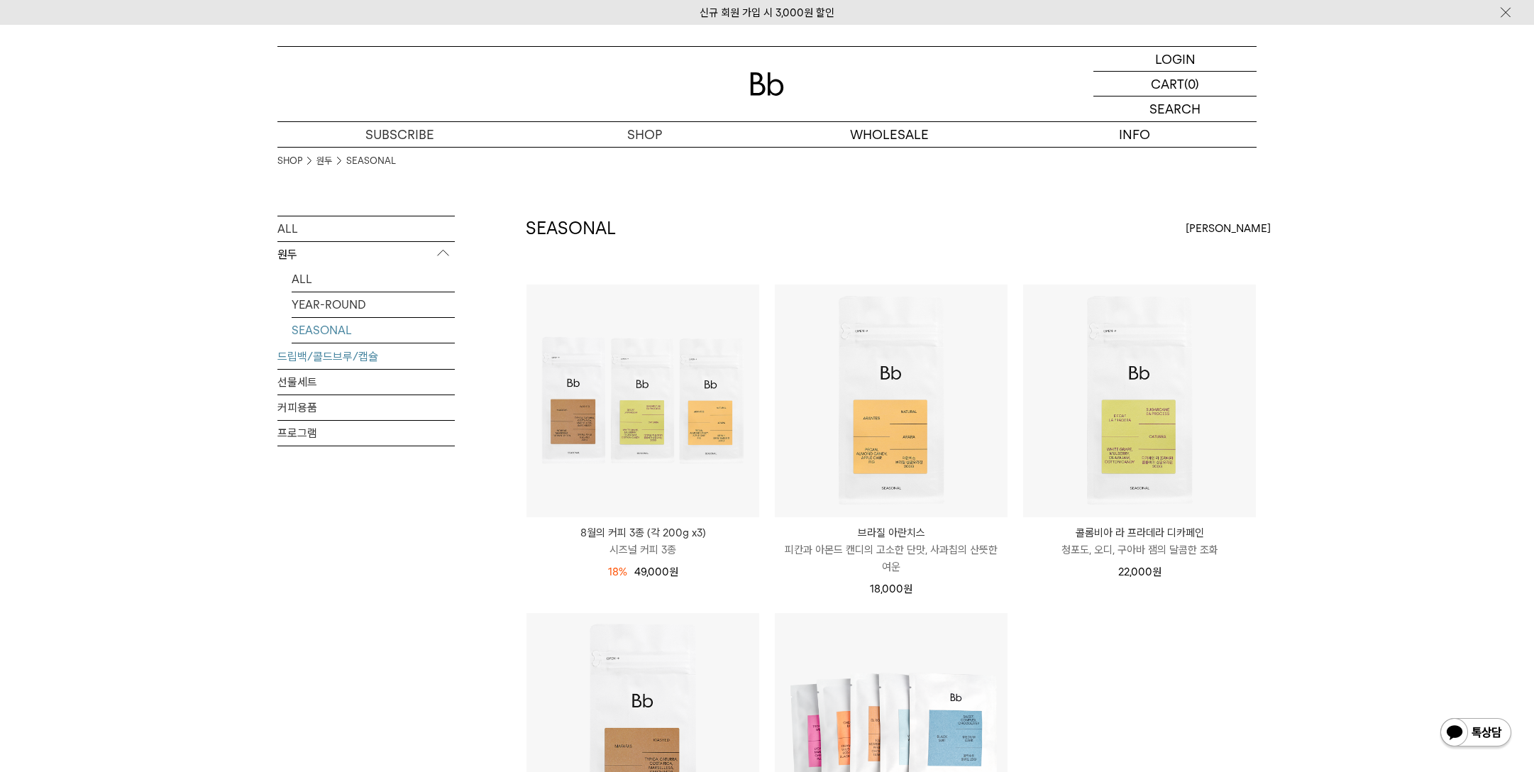
click at [327, 363] on link "드립백/콜드브루/캡슐" at bounding box center [365, 356] width 177 height 25
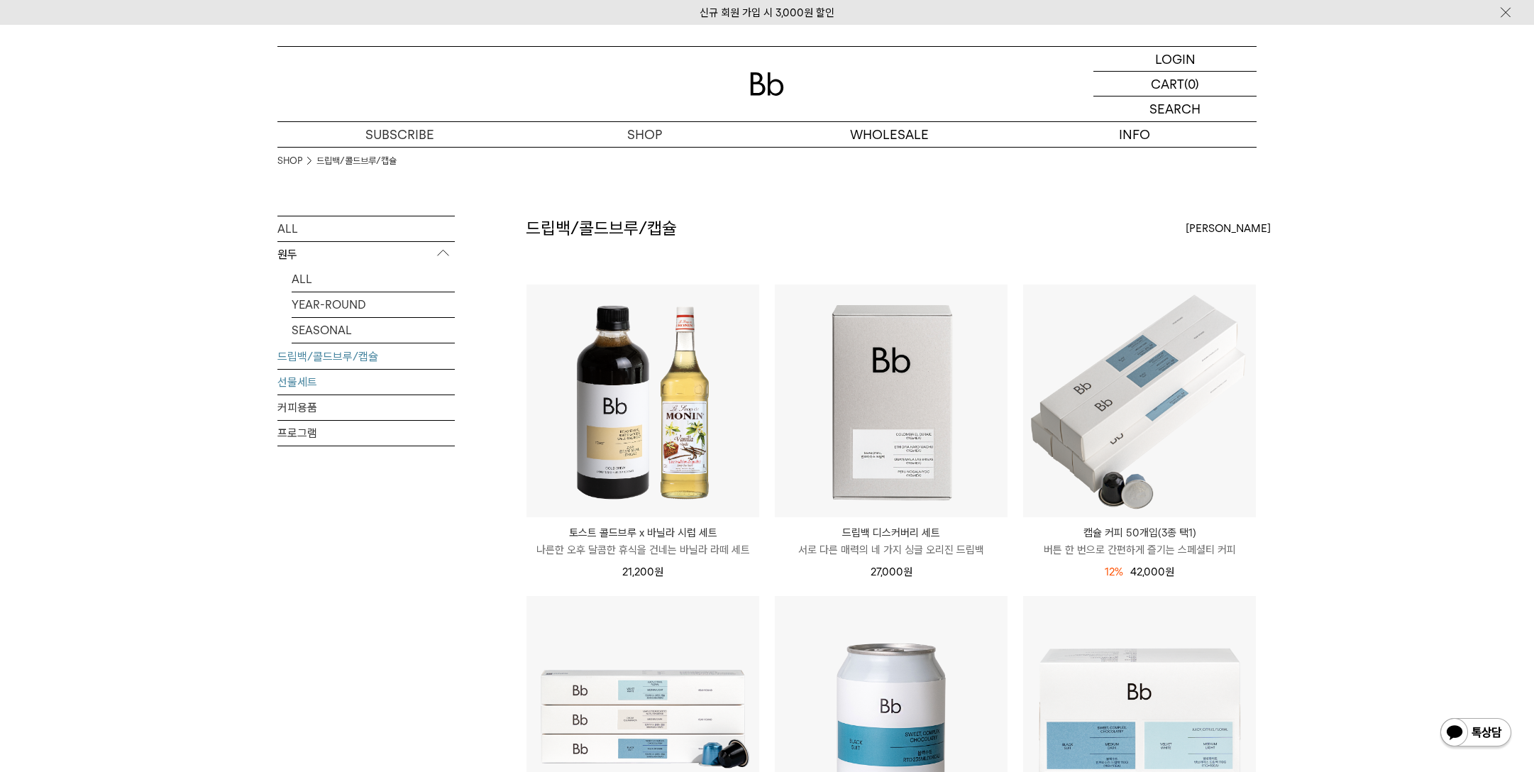
click at [295, 382] on link "선물세트" at bounding box center [365, 382] width 177 height 25
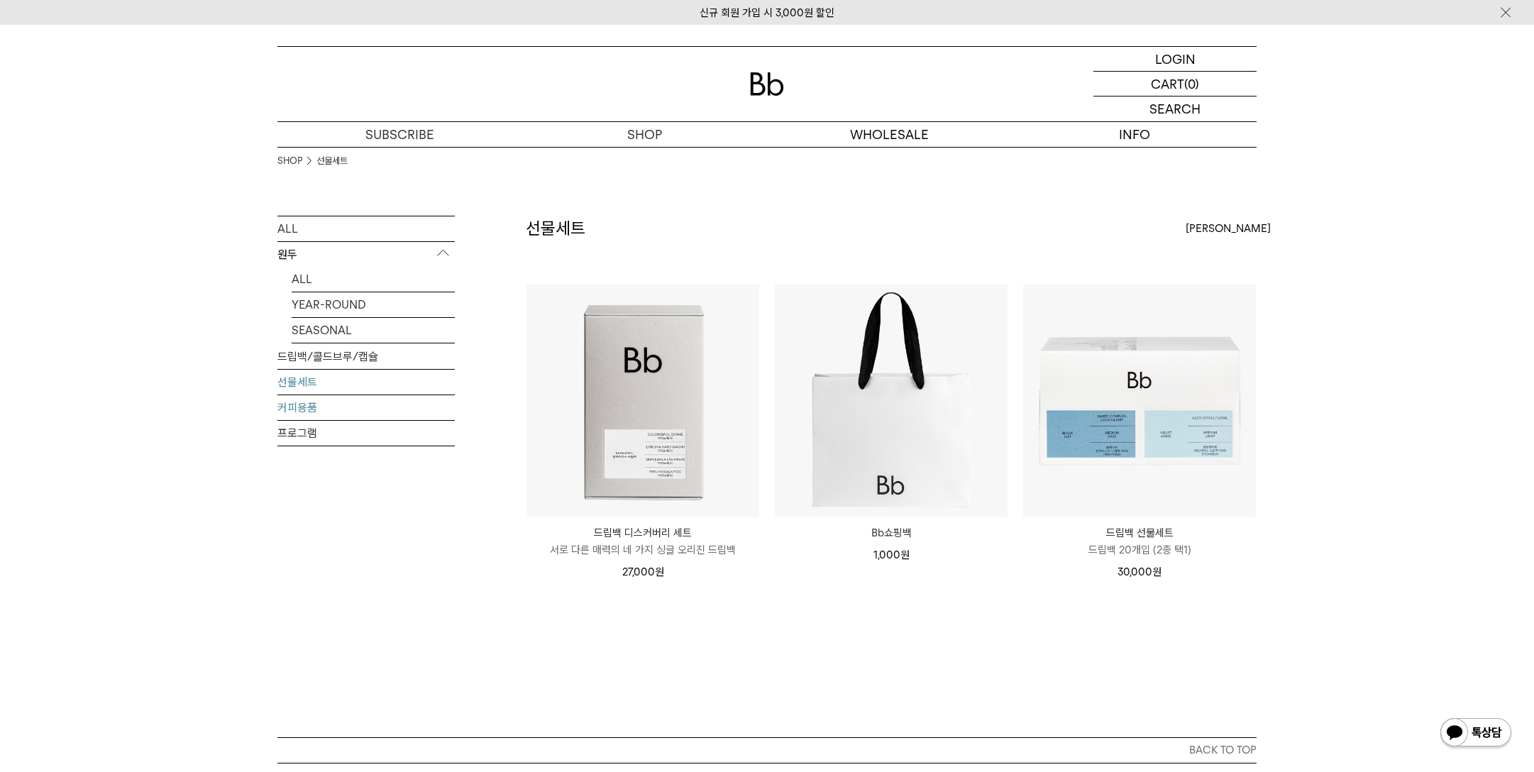
click at [304, 412] on link "커피용품" at bounding box center [365, 407] width 177 height 25
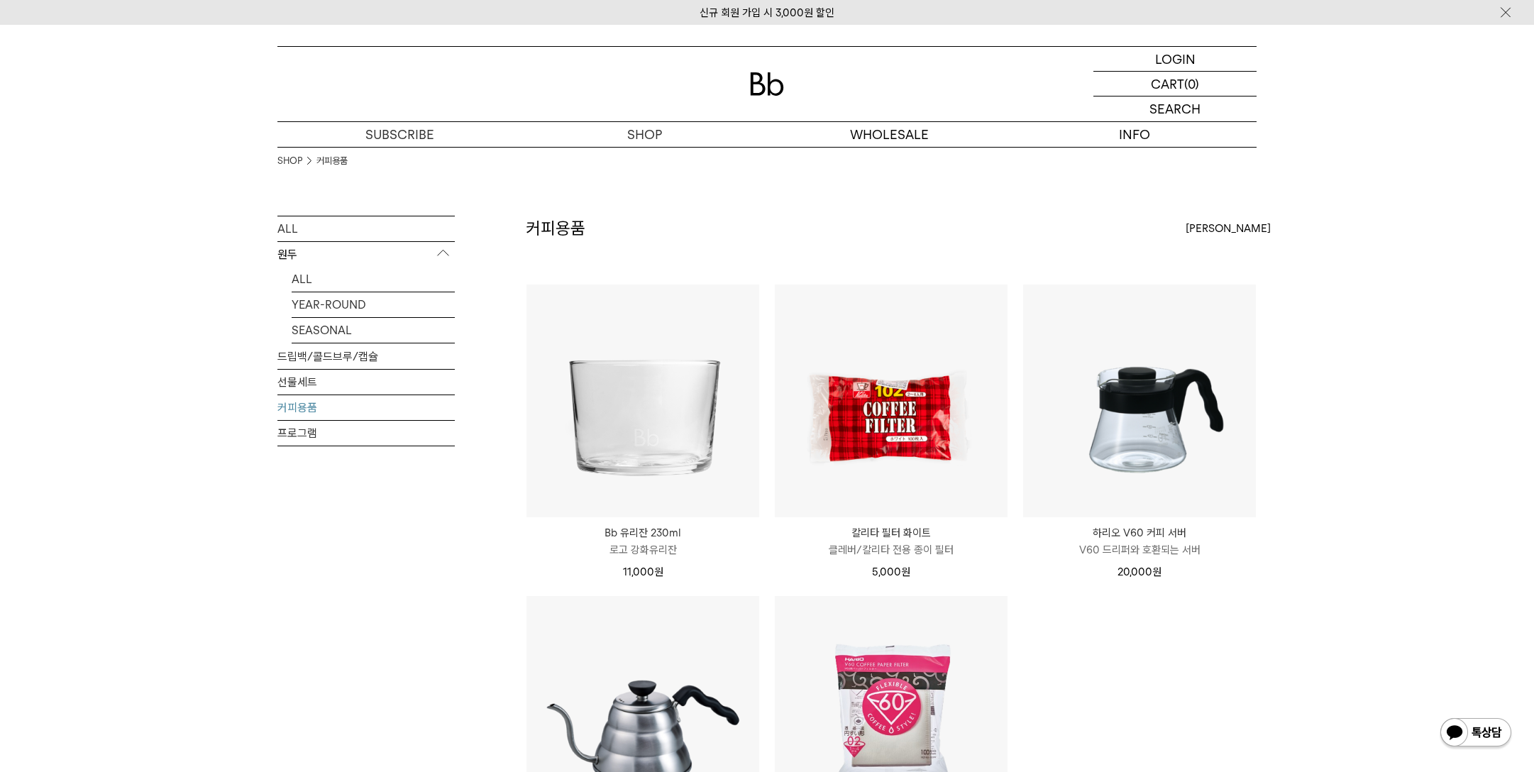
click at [1375, 438] on div "SHOP 커피용품 ALL 원두 ALL YEAR-ROUND SEASONAL 드립백/콜드브루/캡슐 선물세트 커피용품 프로그램 커피용품" at bounding box center [767, 598] width 1534 height 902
click at [1431, 440] on div "SHOP 커피용품 ALL 원두 ALL YEAR-ROUND SEASONAL 드립백/콜드브루/캡슐 선물세트 커피용품 프로그램 커피용품" at bounding box center [767, 598] width 1534 height 902
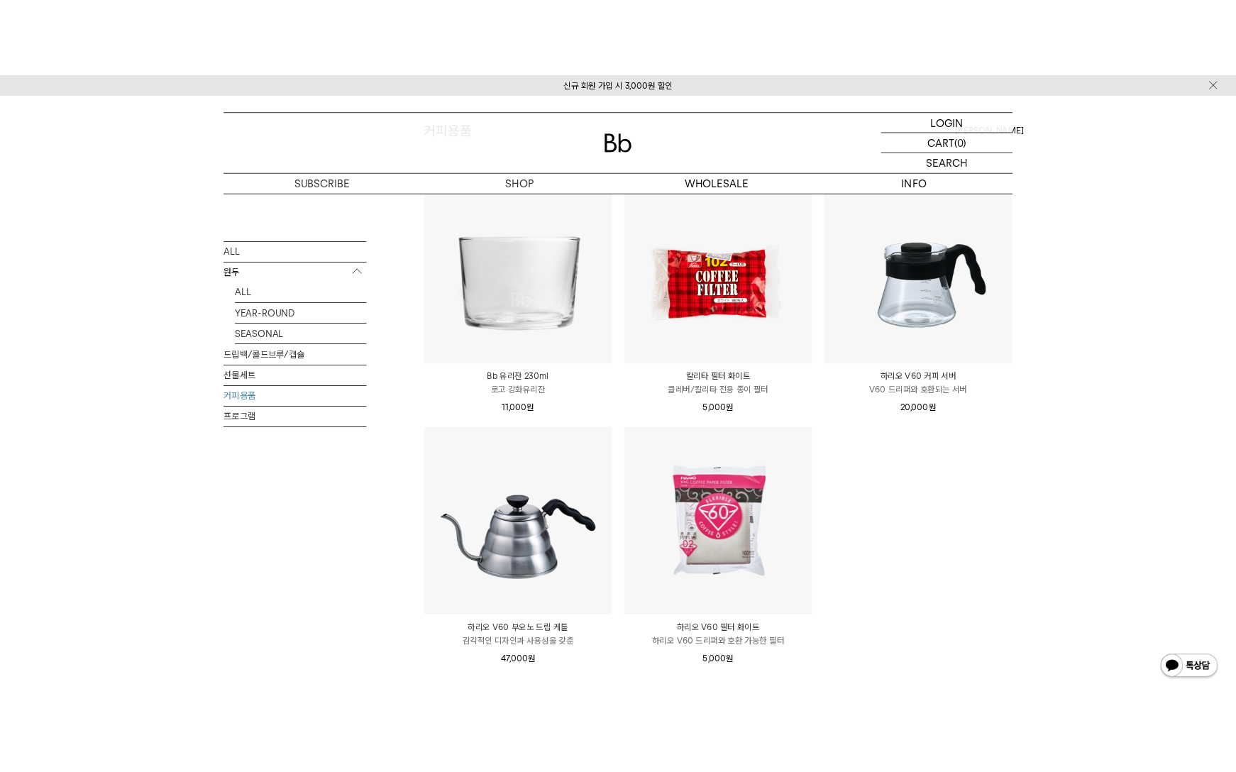
scroll to position [142, 0]
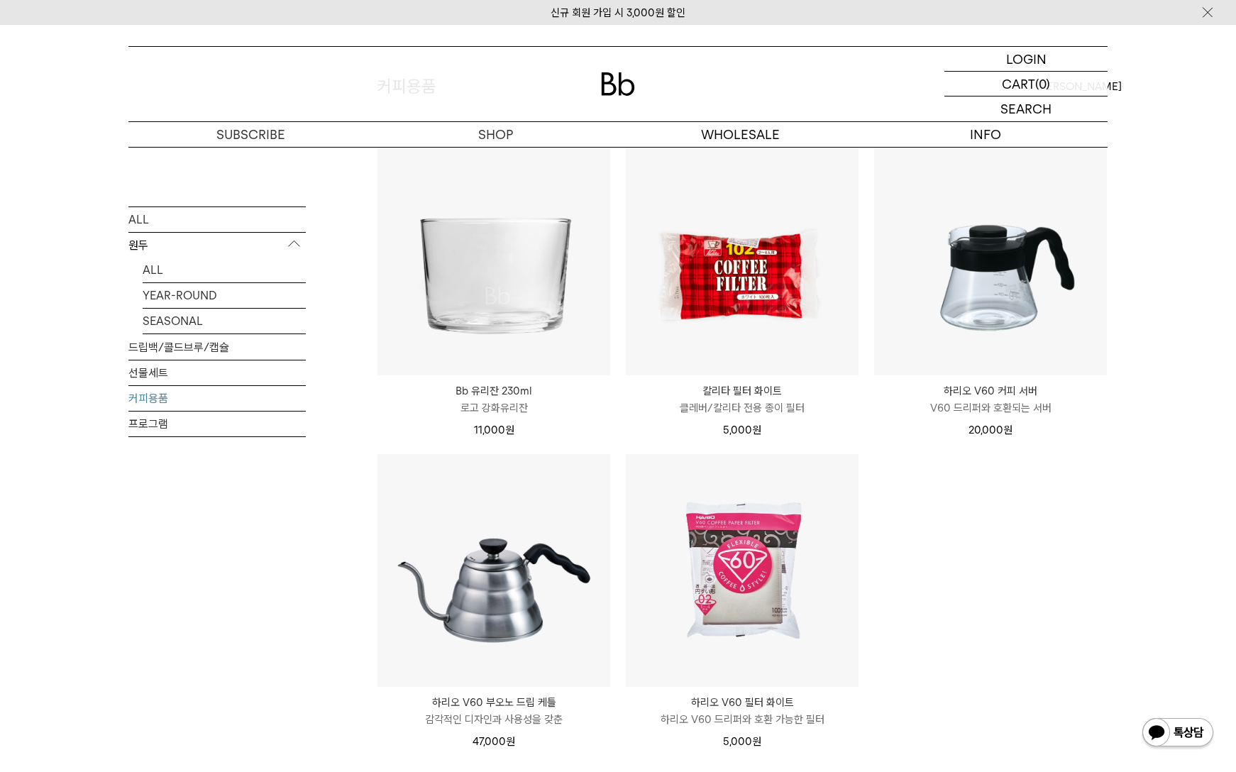
click at [1177, 373] on div "SHOP 커피용품 ALL 원두 ALL YEAR-ROUND SEASONAL 드립백/콜드브루/캡슐 선물세트 커피용품 프로그램 커피용품" at bounding box center [618, 456] width 1236 height 902
click at [150, 574] on div "ALL 원두 ALL YEAR-ROUND SEASONAL 드립백/콜드브루/캡슐 선물세트 커피용품 프로그램" at bounding box center [216, 490] width 177 height 833
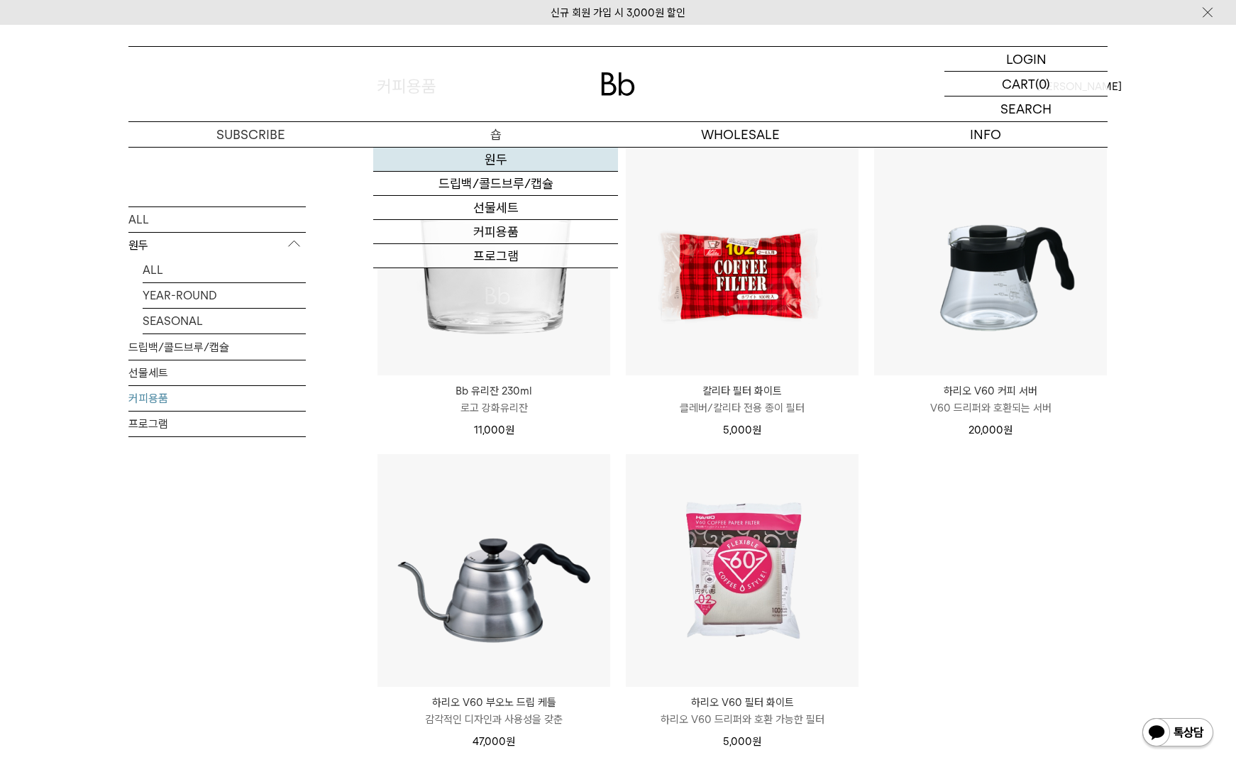
click at [485, 165] on link "원두" at bounding box center [495, 160] width 245 height 24
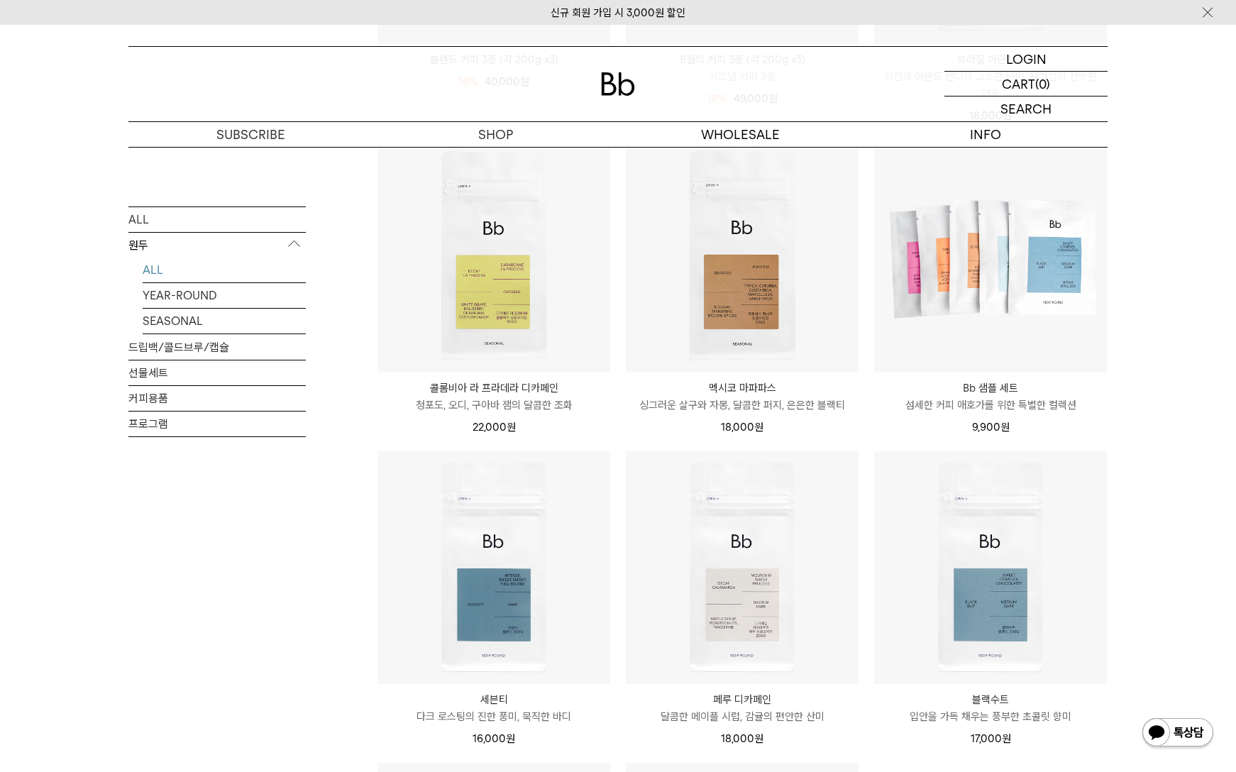
scroll to position [946, 0]
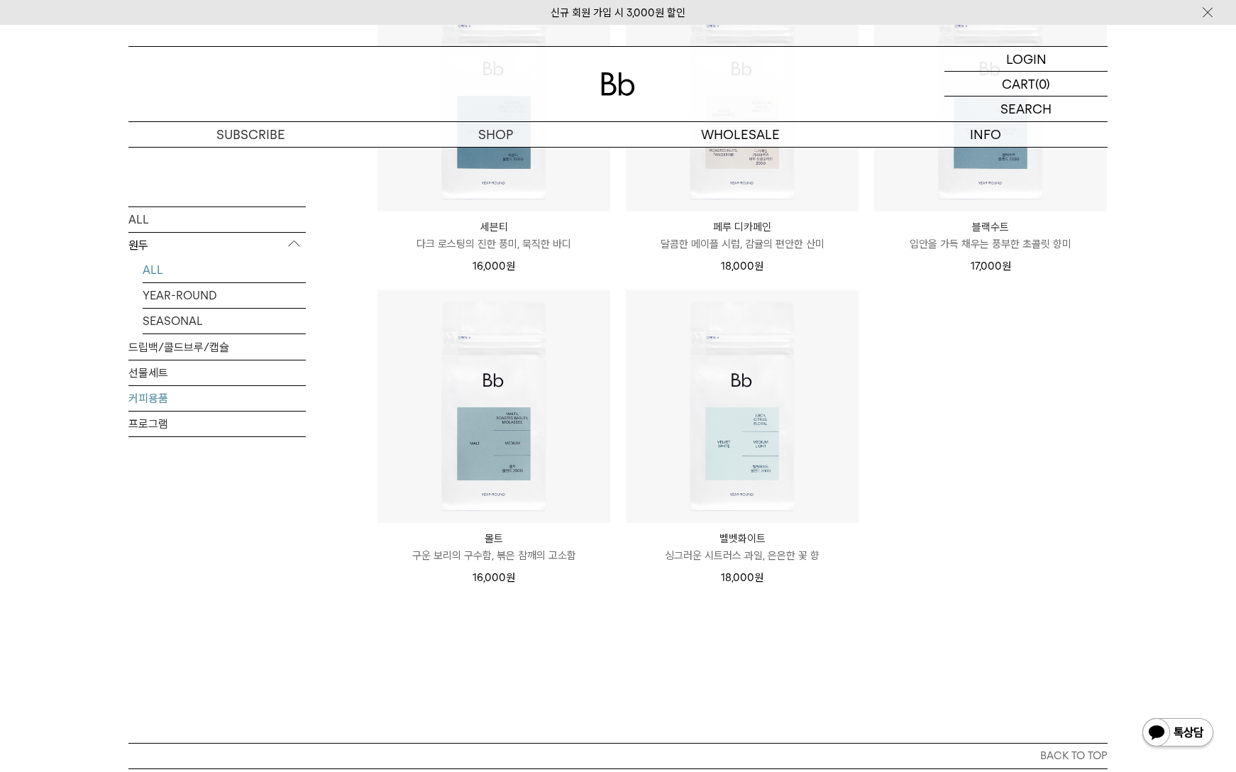
click at [156, 401] on link "커피용품" at bounding box center [216, 397] width 177 height 25
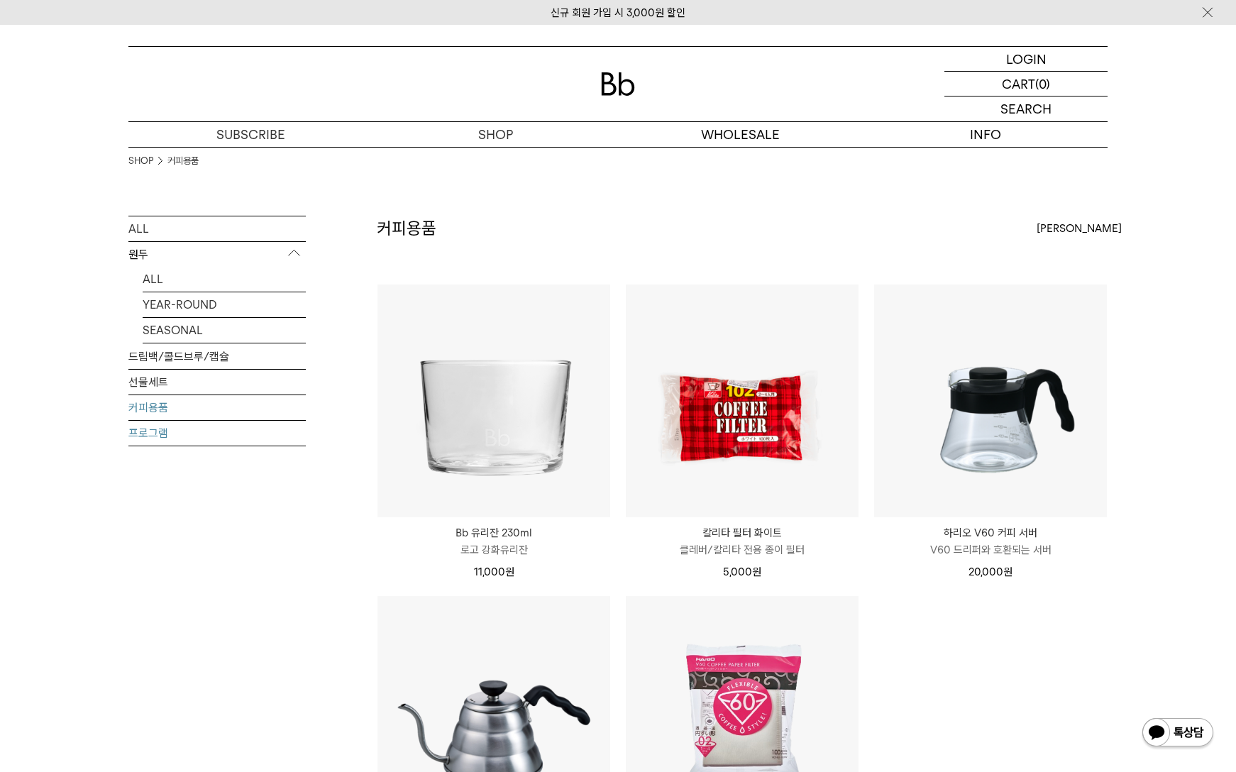
click at [166, 430] on link "프로그램" at bounding box center [216, 433] width 177 height 25
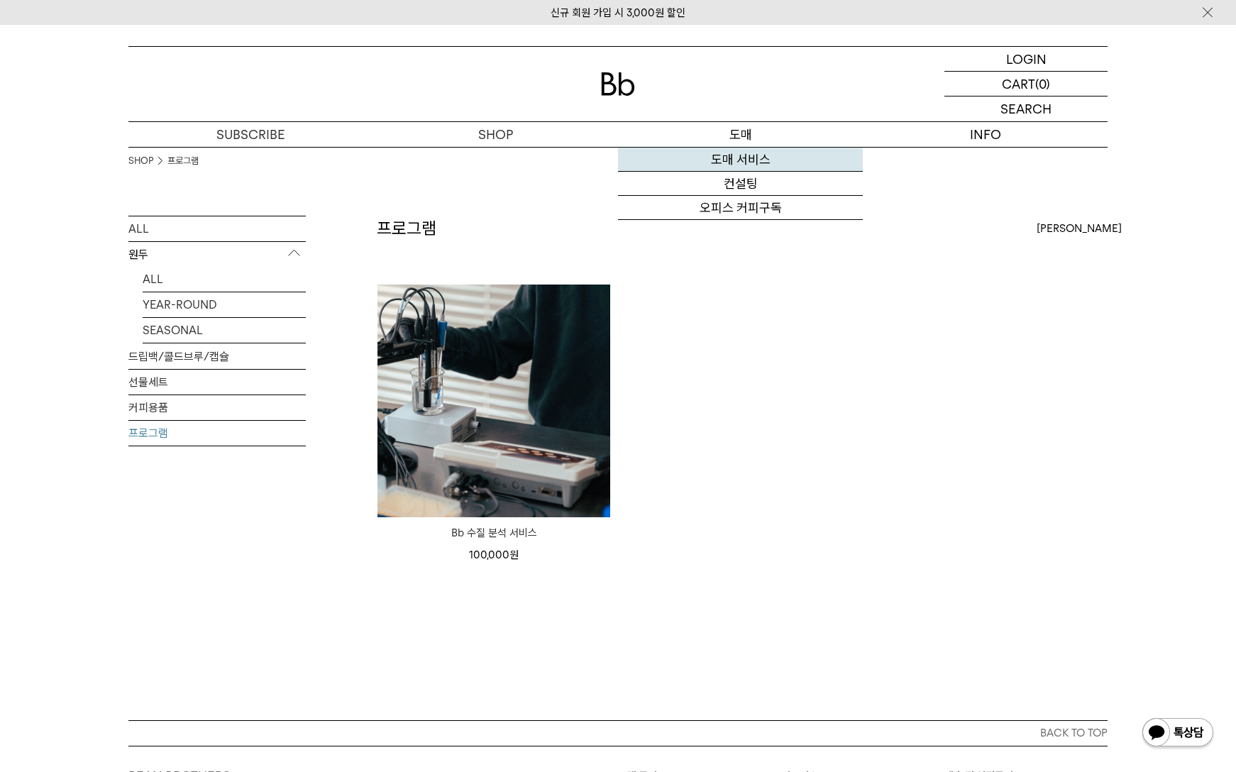
click at [753, 163] on link "도매 서비스" at bounding box center [740, 160] width 245 height 24
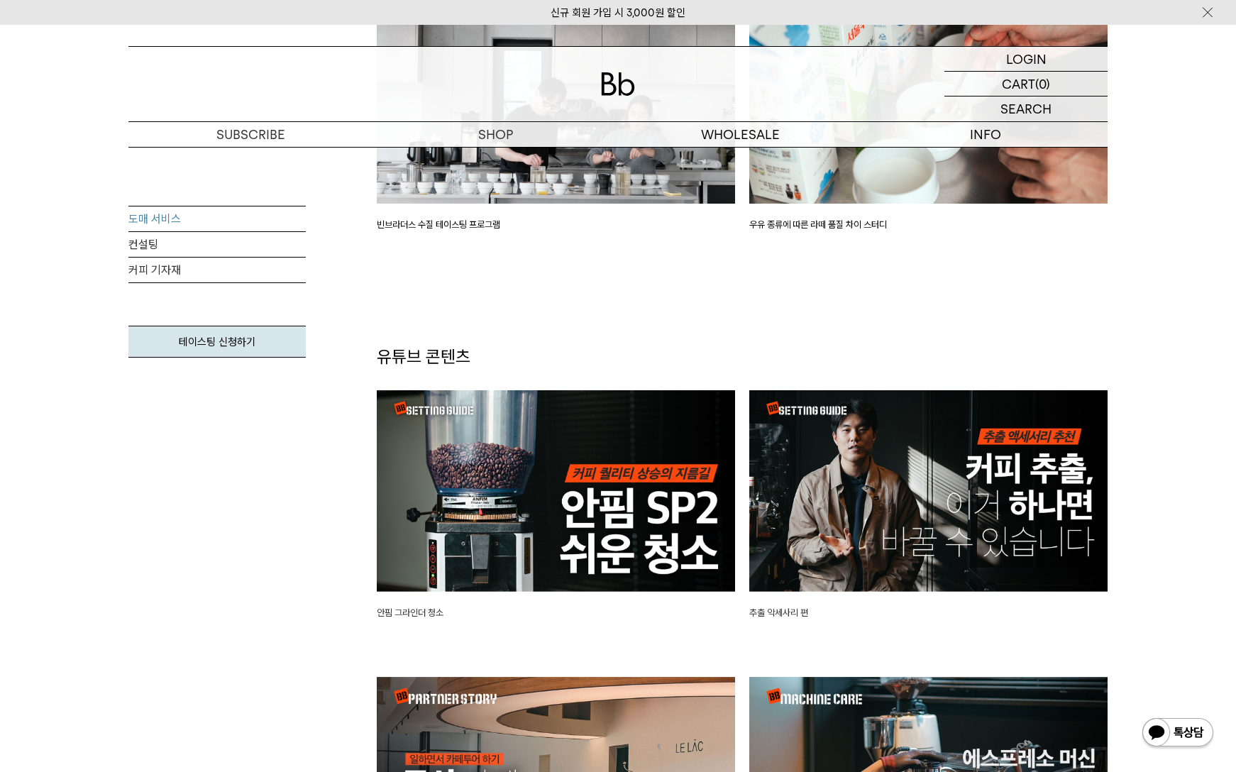
scroll to position [2838, 0]
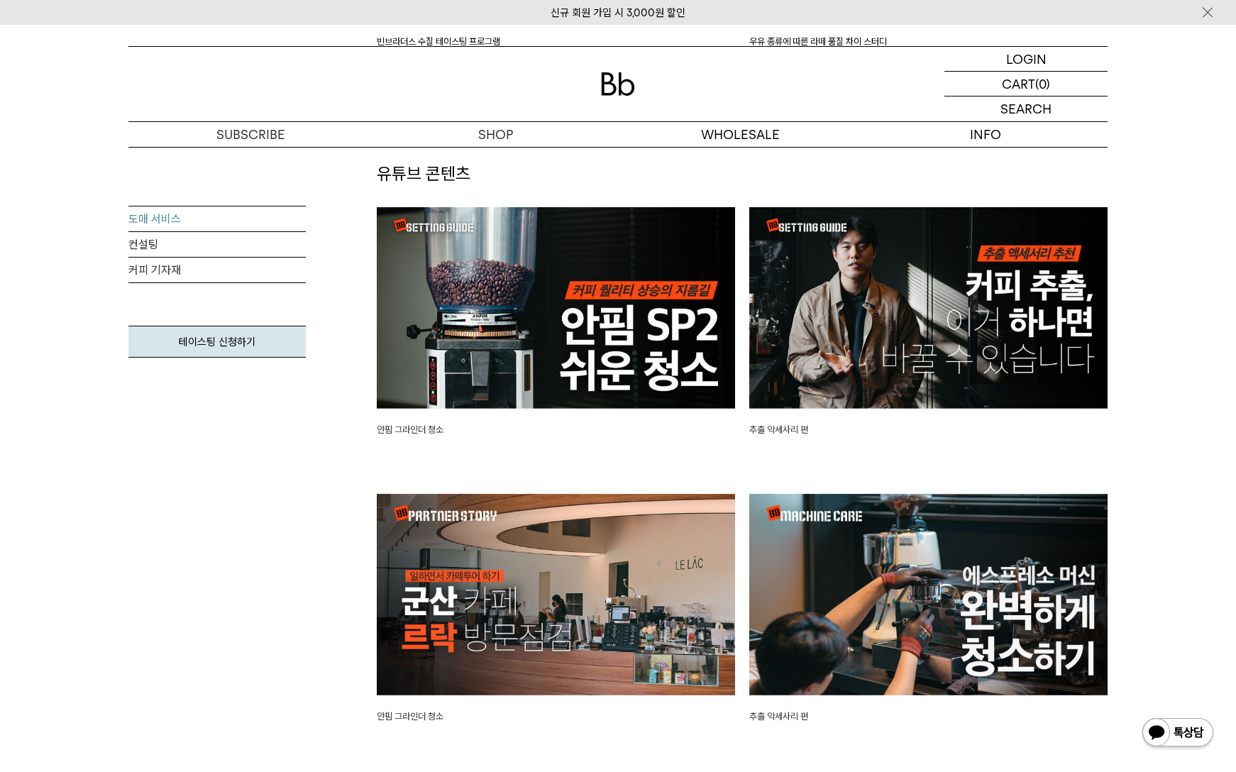
scroll to position [3075, 0]
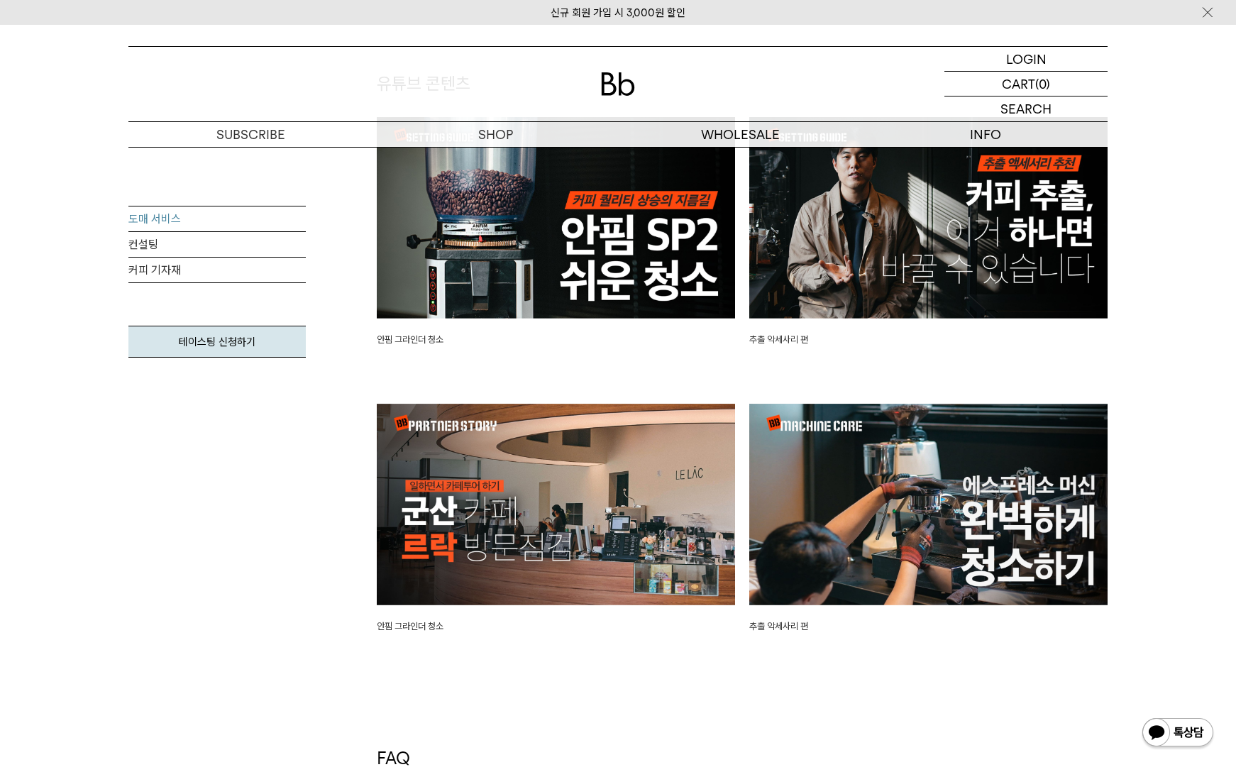
click at [600, 524] on img at bounding box center [556, 505] width 358 height 202
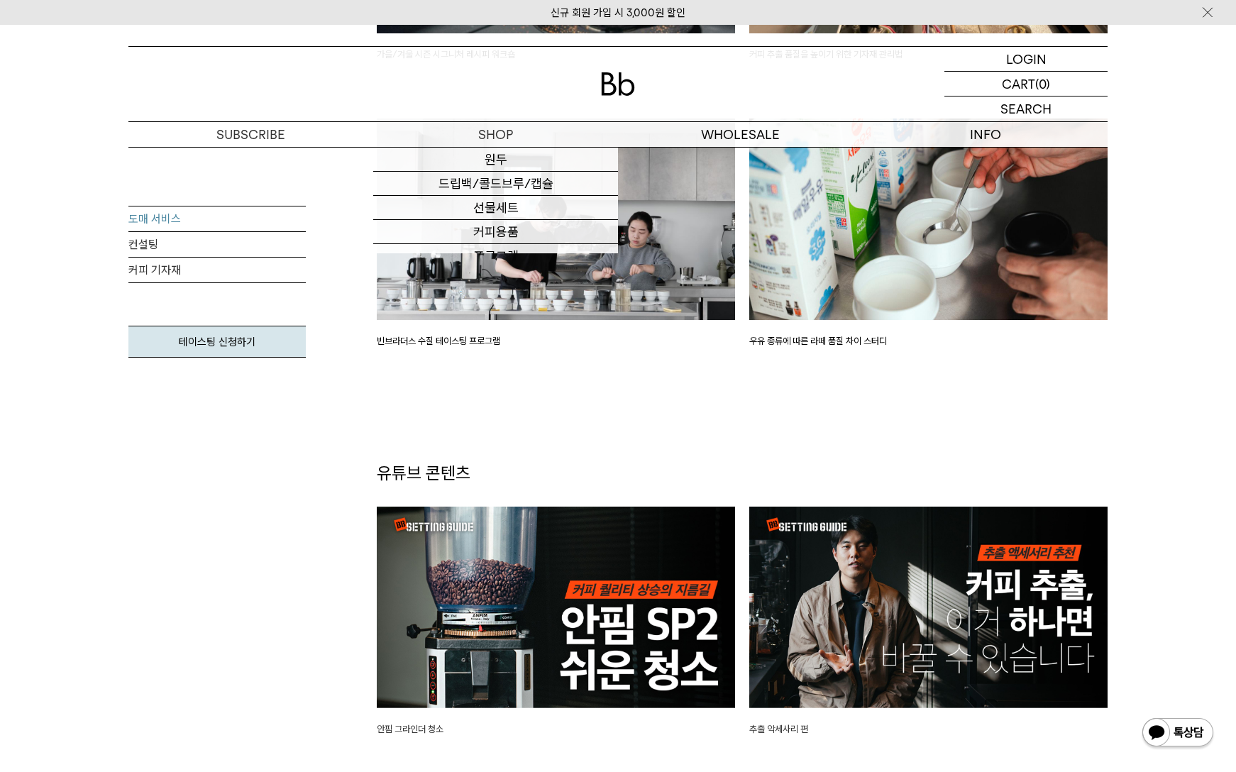
scroll to position [2602, 0]
